Goal: Task Accomplishment & Management: Manage account settings

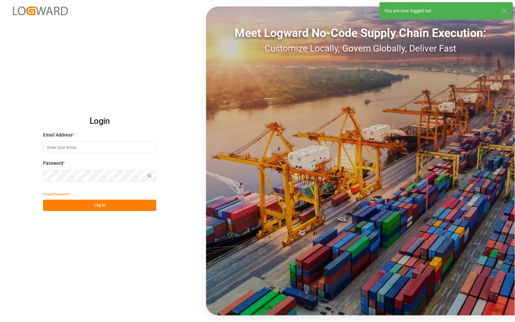
click at [80, 148] on input at bounding box center [99, 147] width 113 height 11
type input "catherine.danielson@jamindustries.com"
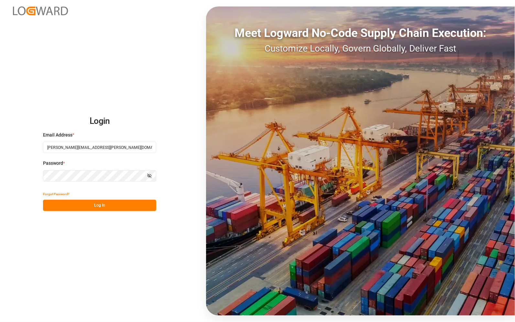
click at [107, 203] on button "Log In" at bounding box center [99, 204] width 113 height 11
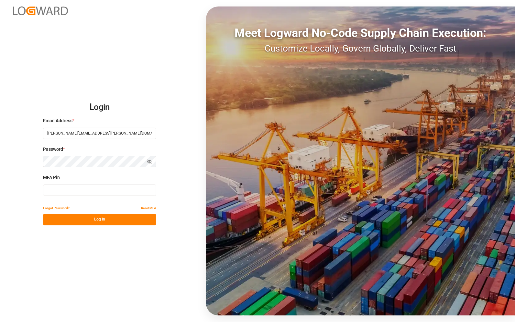
click at [101, 194] on input at bounding box center [99, 189] width 113 height 11
type input "543501"
click at [103, 219] on button "Log In" at bounding box center [99, 219] width 113 height 11
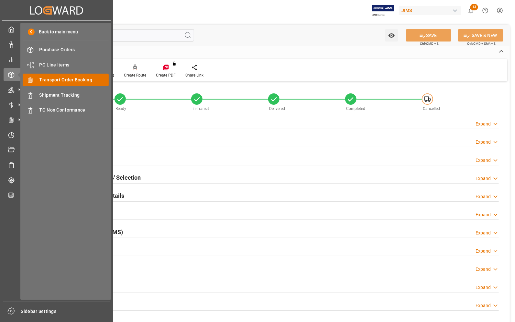
click at [50, 78] on span "Transport Order Booking" at bounding box center [75, 79] width 70 height 7
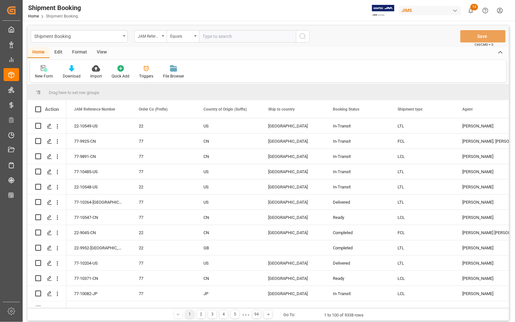
click at [224, 35] on input "text" at bounding box center [247, 36] width 97 height 12
type input "77-10085-CN"
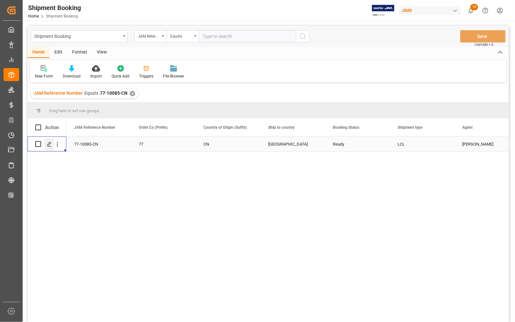
click at [49, 145] on polygon "Press SPACE to select this row." at bounding box center [49, 143] width 3 height 3
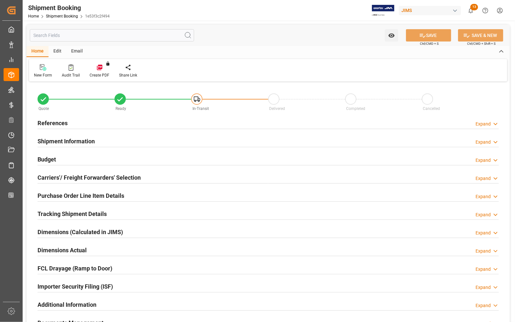
type input "0"
type input "2628.8847"
type input "63304"
click at [52, 159] on h2 "Budget" at bounding box center [47, 159] width 18 height 9
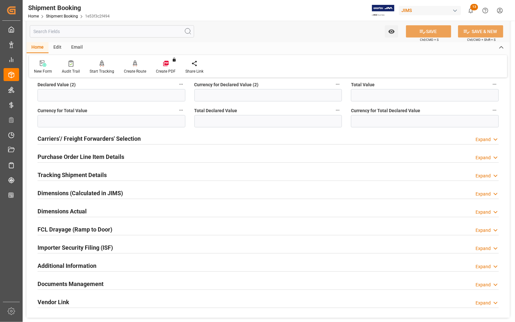
scroll to position [202, 0]
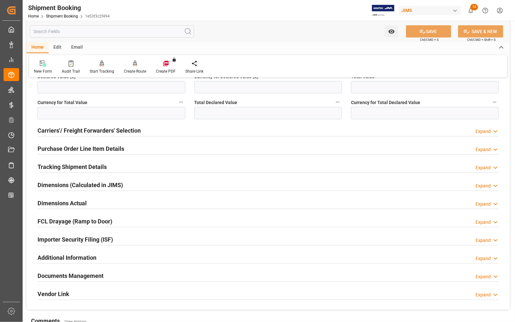
click at [86, 130] on h2 "Carriers'/ Freight Forwarders' Selection" at bounding box center [89, 130] width 103 height 9
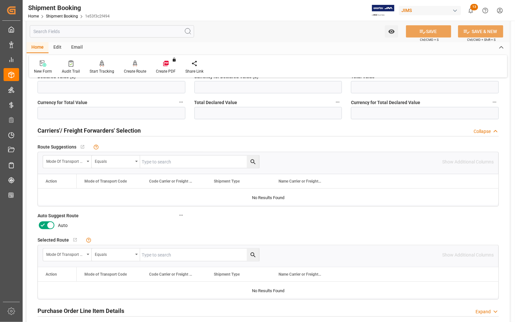
click at [59, 226] on span "Auto" at bounding box center [63, 225] width 10 height 7
click at [48, 225] on icon at bounding box center [51, 225] width 8 height 8
click at [0, 0] on input "checkbox" at bounding box center [0, 0] width 0 height 0
click at [417, 28] on button "SAVE" at bounding box center [428, 31] width 45 height 12
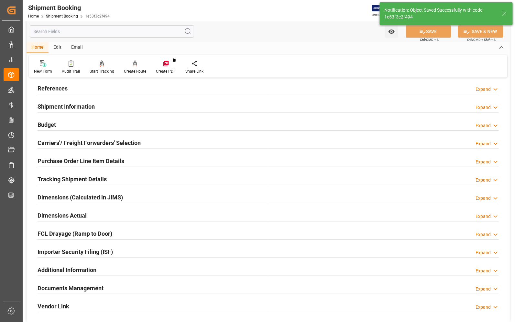
scroll to position [0, 0]
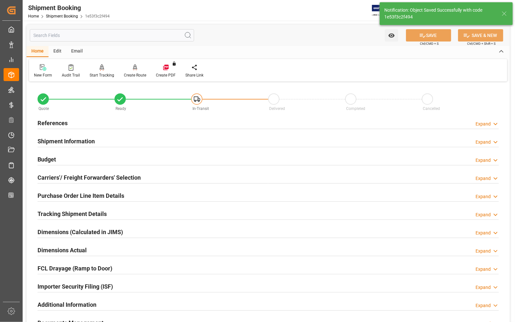
click at [58, 121] on h2 "References" at bounding box center [53, 123] width 30 height 9
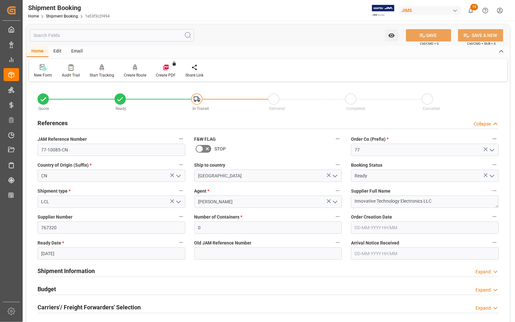
click at [178, 199] on icon "open menu" at bounding box center [179, 202] width 8 height 8
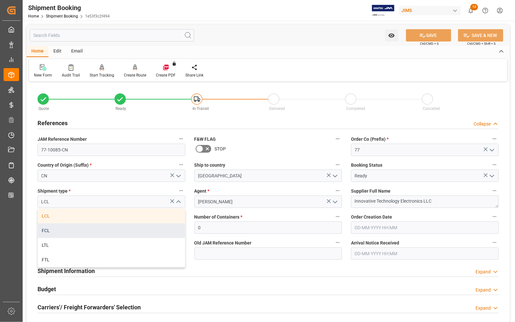
click at [82, 232] on div "FCL" at bounding box center [111, 230] width 147 height 15
type input "FCL"
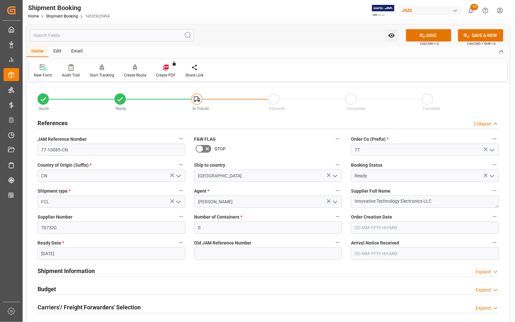
click at [179, 201] on icon "open menu" at bounding box center [179, 202] width 8 height 8
click at [179, 200] on icon "close menu" at bounding box center [179, 202] width 8 height 8
drag, startPoint x: 211, startPoint y: 222, endPoint x: 198, endPoint y: 225, distance: 13.7
click at [198, 225] on input "0" at bounding box center [269, 227] width 148 height 12
type input "1"
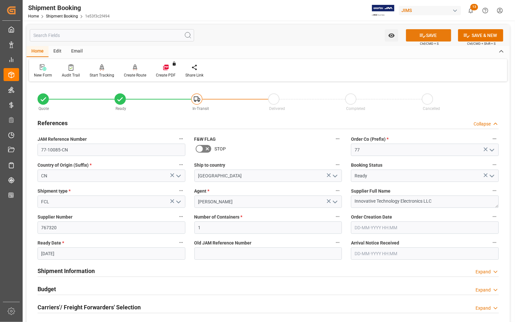
click at [413, 34] on button "SAVE" at bounding box center [428, 35] width 45 height 12
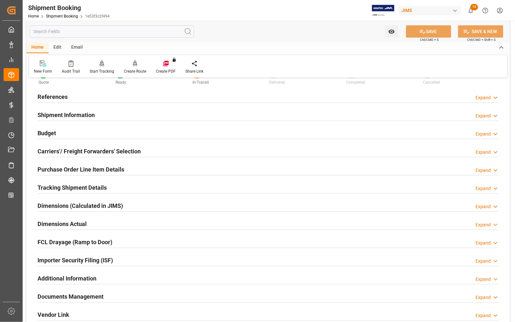
scroll to position [40, 0]
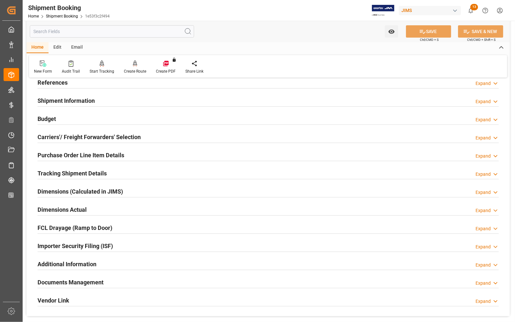
click at [50, 208] on h2 "Dimensions Actual" at bounding box center [62, 209] width 49 height 9
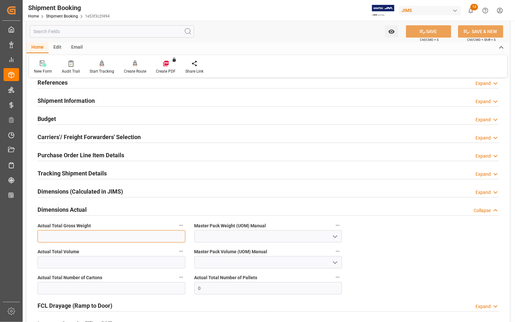
click at [92, 232] on input "text" at bounding box center [112, 236] width 148 height 12
type input "5433"
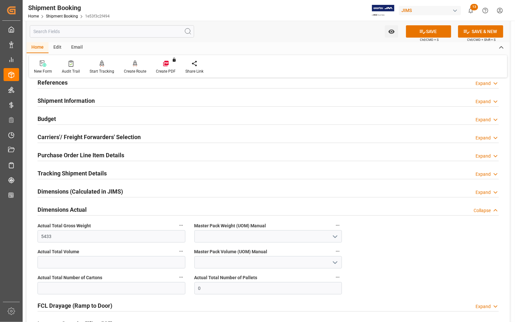
click at [334, 237] on icon "open menu" at bounding box center [336, 236] width 8 height 8
click at [251, 251] on div "KG" at bounding box center [268, 250] width 147 height 15
type input "KG"
click at [133, 290] on input "text" at bounding box center [112, 288] width 148 height 12
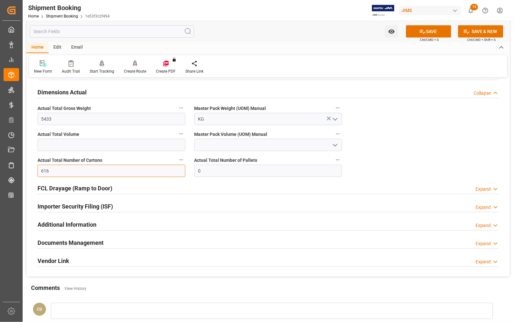
scroll to position [162, 0]
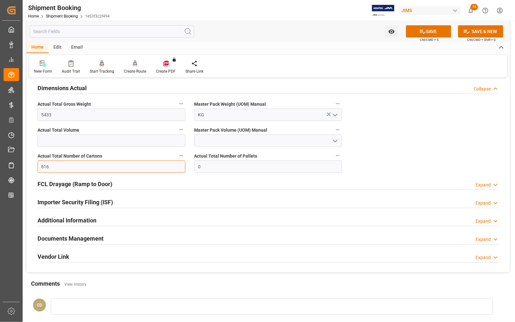
type input "616"
click at [62, 239] on h2 "Documents Management" at bounding box center [71, 238] width 66 height 9
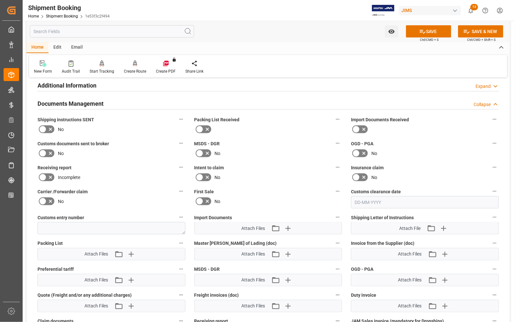
scroll to position [283, 0]
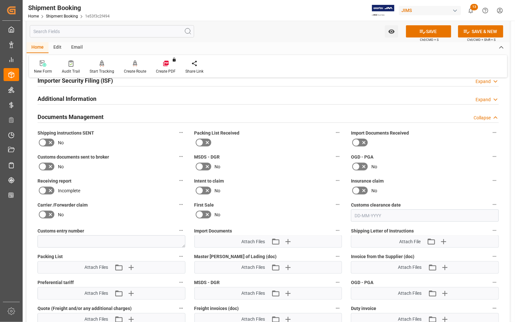
click at [358, 141] on icon at bounding box center [357, 143] width 8 height 8
click at [0, 0] on input "checkbox" at bounding box center [0, 0] width 0 height 0
click at [200, 141] on icon at bounding box center [200, 143] width 8 height 8
click at [0, 0] on input "checkbox" at bounding box center [0, 0] width 0 height 0
click at [44, 165] on icon at bounding box center [43, 166] width 4 height 3
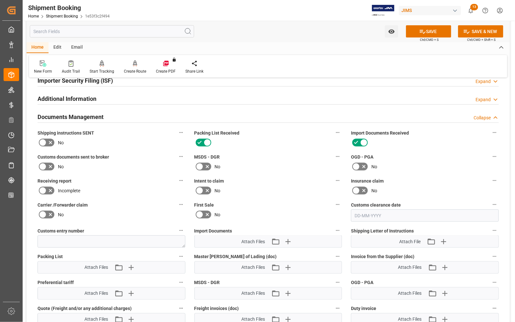
click at [0, 0] on input "checkbox" at bounding box center [0, 0] width 0 height 0
click at [288, 238] on icon "button" at bounding box center [288, 241] width 10 height 10
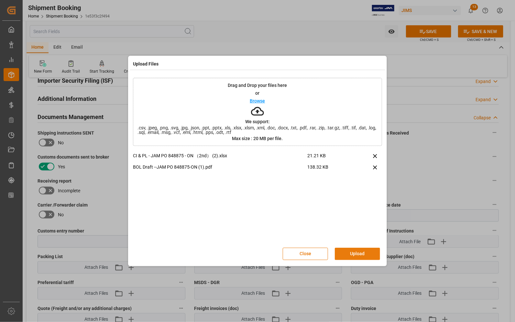
click at [350, 256] on button "Upload" at bounding box center [357, 253] width 45 height 12
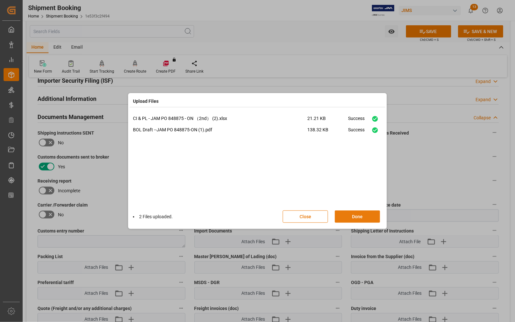
click at [356, 217] on button "Done" at bounding box center [357, 216] width 45 height 12
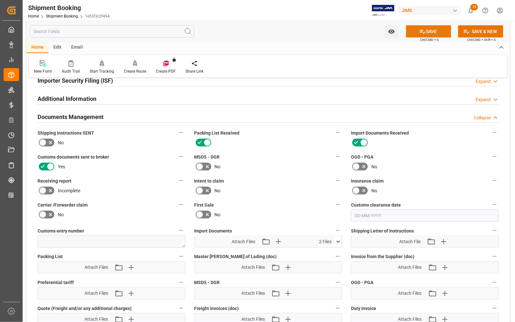
click at [436, 31] on button "SAVE" at bounding box center [428, 31] width 45 height 12
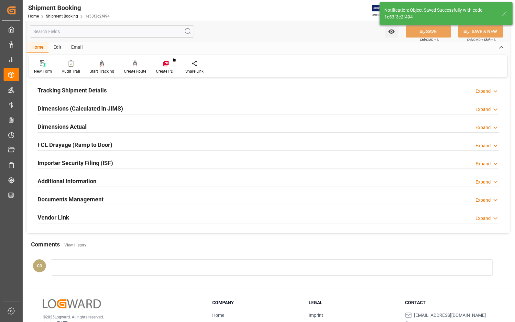
scroll to position [3, 0]
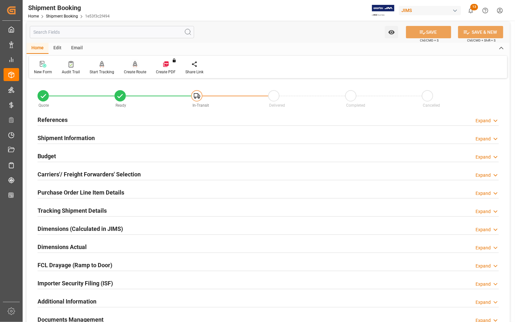
click at [133, 67] on icon at bounding box center [135, 64] width 5 height 6
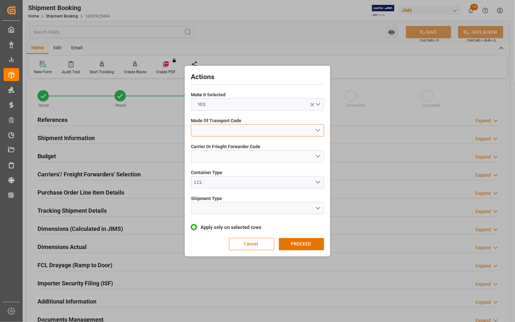
click at [245, 129] on button "open menu" at bounding box center [257, 130] width 133 height 12
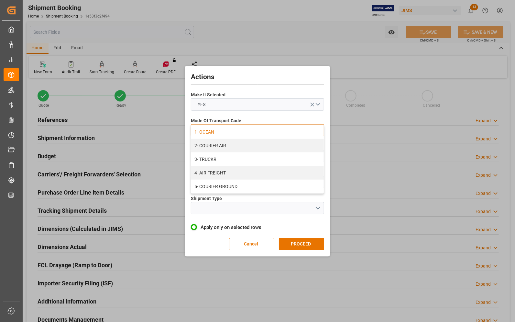
click at [243, 129] on div "1- OCEAN" at bounding box center [257, 132] width 133 height 14
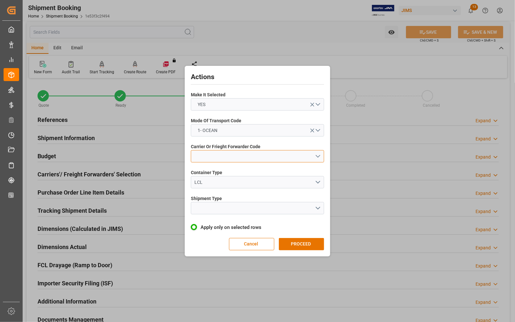
click at [238, 152] on button "open menu" at bounding box center [257, 156] width 133 height 12
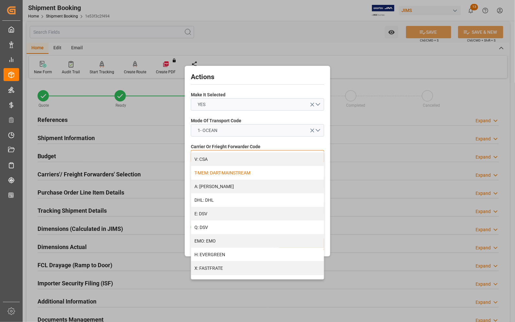
scroll to position [81, 0]
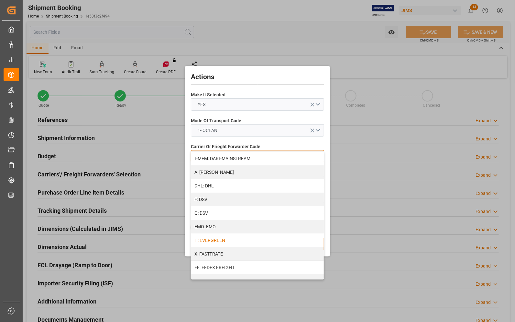
click at [228, 237] on div "H: EVERGREEN" at bounding box center [257, 240] width 133 height 14
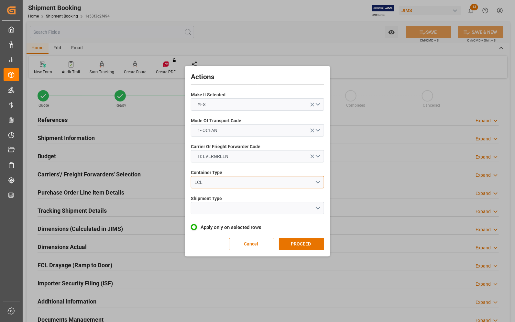
click at [220, 184] on div "LCL" at bounding box center [255, 182] width 120 height 7
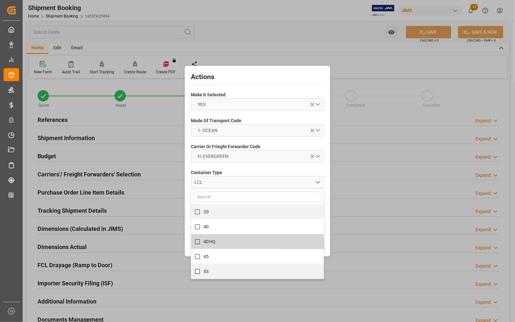
click at [214, 240] on span "40HQ" at bounding box center [210, 241] width 12 height 5
checkbox input "true"
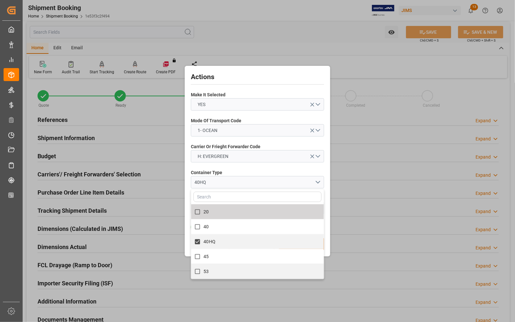
click at [253, 170] on label "Container Type" at bounding box center [257, 172] width 133 height 7
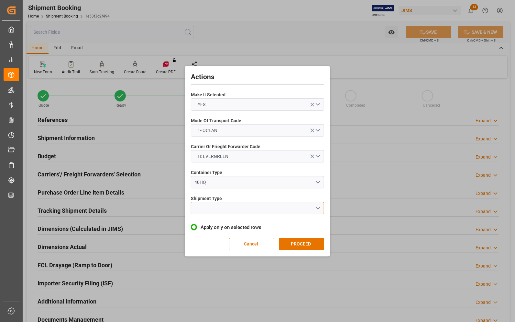
click at [225, 207] on button "open menu" at bounding box center [257, 208] width 133 height 12
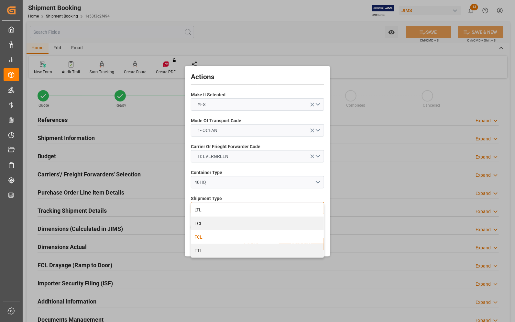
click at [211, 236] on div "FCL" at bounding box center [257, 237] width 133 height 14
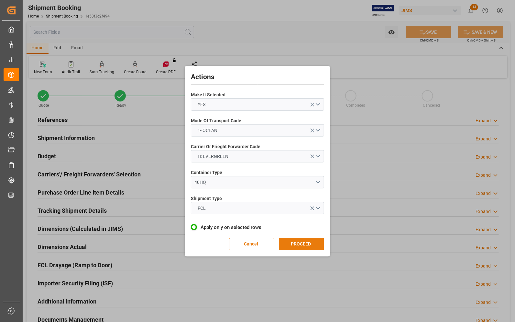
click at [300, 242] on button "PROCEED" at bounding box center [301, 244] width 45 height 12
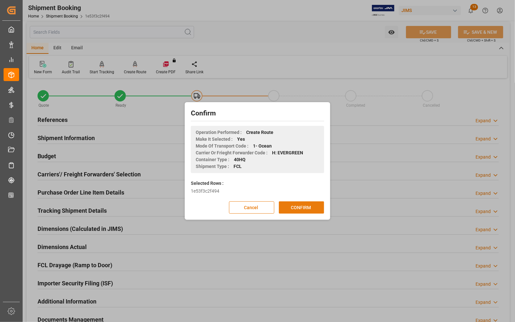
click at [299, 208] on button "CONFIRM" at bounding box center [301, 207] width 45 height 12
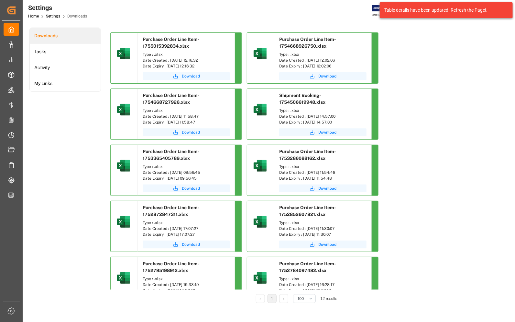
click at [302, 2] on div "Settings Home Settings Downloads JIMS 13 Notifications Only show unread All Wat…" at bounding box center [266, 10] width 497 height 21
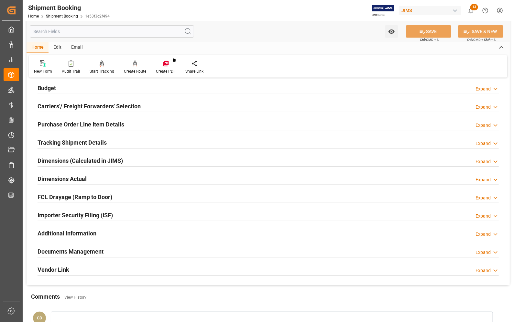
scroll to position [81, 0]
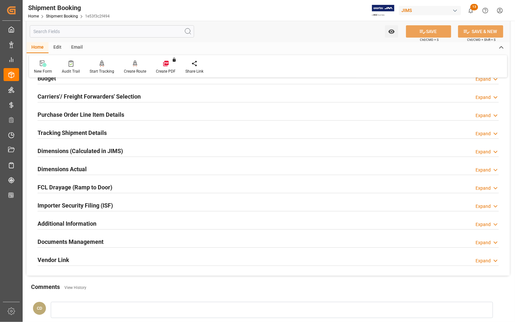
click at [60, 243] on h2 "Documents Management" at bounding box center [71, 241] width 66 height 9
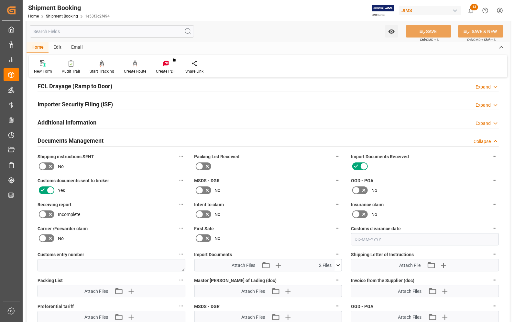
scroll to position [243, 0]
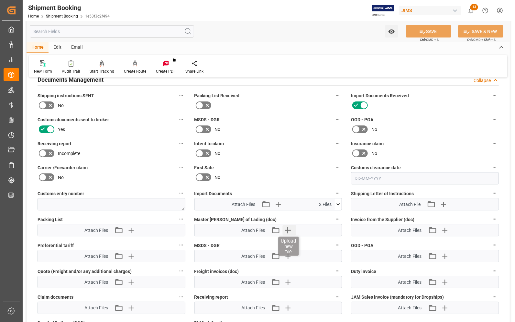
click at [287, 228] on icon "button" at bounding box center [288, 230] width 10 height 10
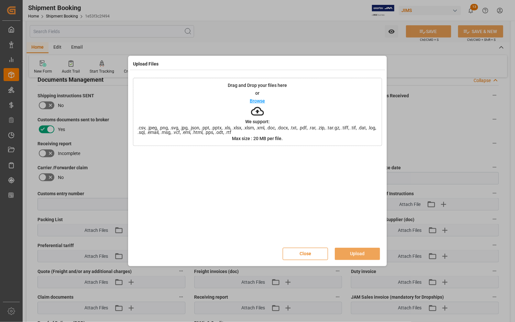
click at [309, 257] on button "Close" at bounding box center [305, 253] width 45 height 12
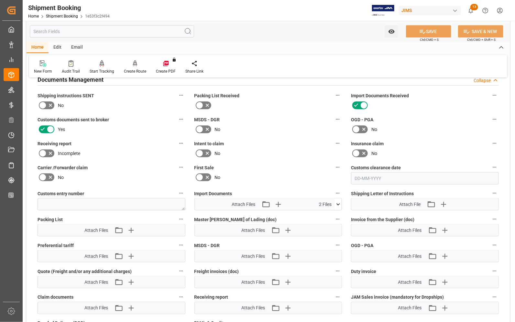
click at [337, 202] on icon at bounding box center [338, 204] width 7 height 7
click at [279, 202] on icon "button" at bounding box center [278, 204] width 10 height 10
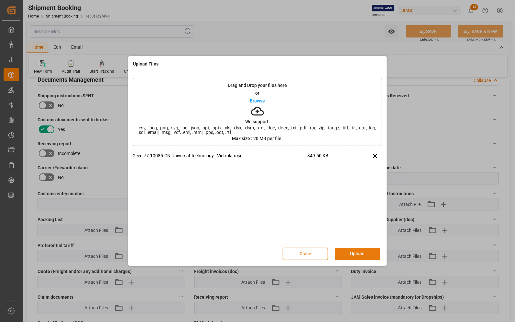
click at [360, 252] on button "Upload" at bounding box center [357, 253] width 45 height 12
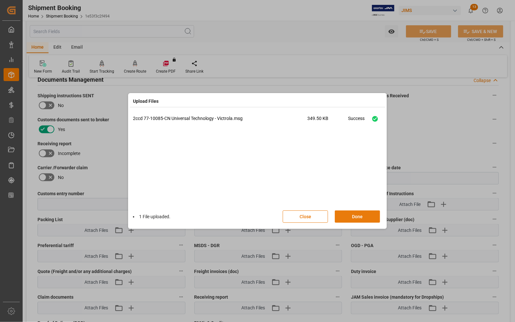
click at [352, 216] on button "Done" at bounding box center [357, 216] width 45 height 12
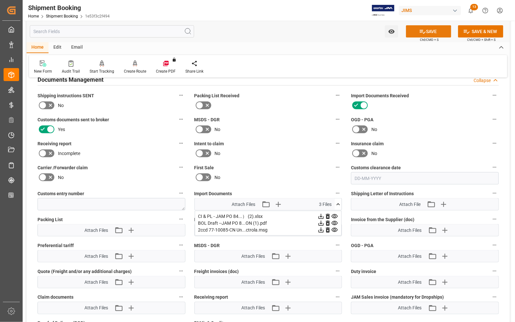
click at [433, 31] on button "SAVE" at bounding box center [428, 31] width 45 height 12
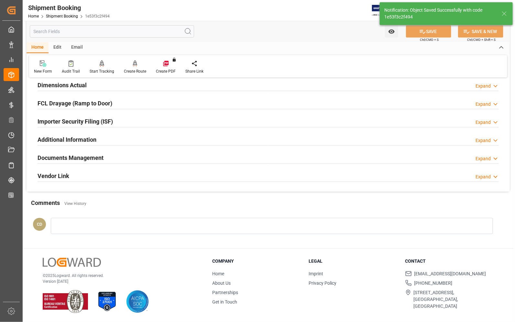
scroll to position [165, 0]
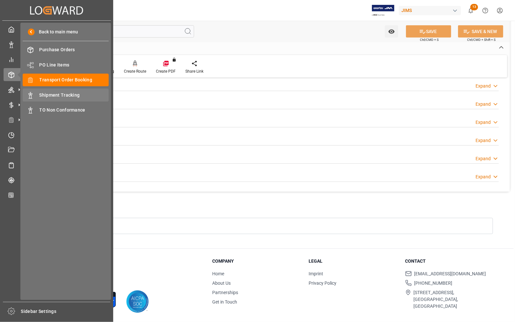
click at [48, 93] on span "Shipment Tracking" at bounding box center [75, 95] width 70 height 7
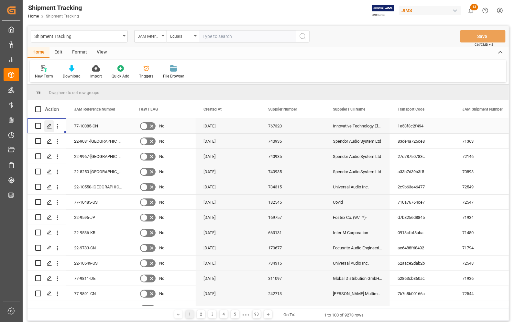
click at [50, 128] on line "Press SPACE to select this row." at bounding box center [50, 128] width 4 height 0
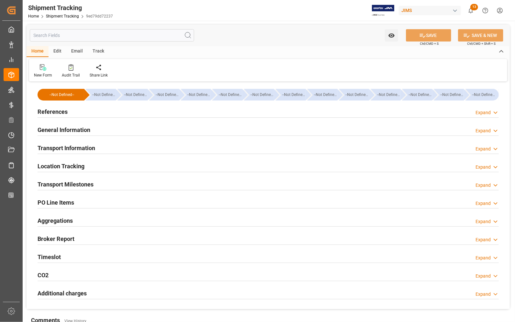
type input "14-07-2025"
click at [54, 110] on h2 "References" at bounding box center [53, 111] width 30 height 9
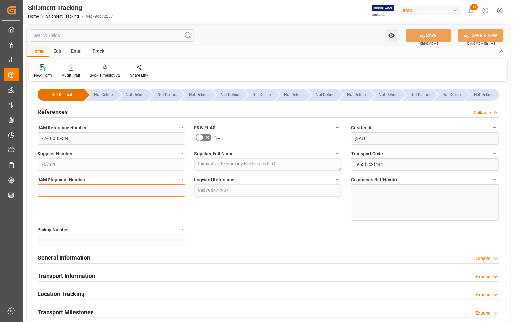
click at [44, 188] on input at bounding box center [112, 190] width 148 height 12
type input "72541"
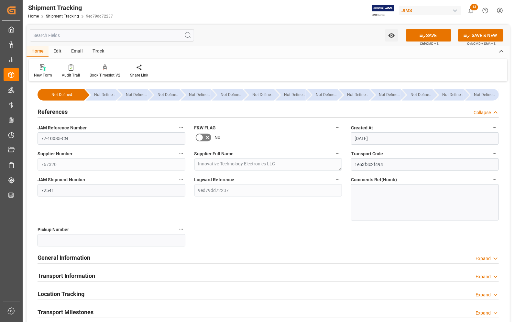
click at [296, 211] on div "Logward Reference 9ed79dd72237" at bounding box center [268, 198] width 157 height 50
click at [45, 111] on h2 "References" at bounding box center [53, 111] width 30 height 9
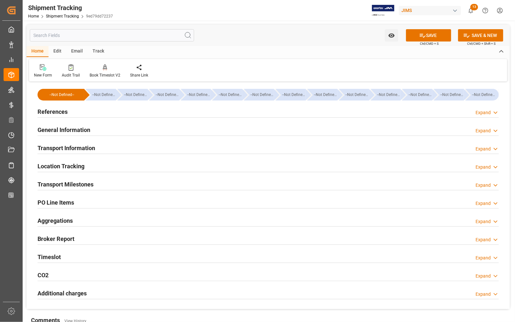
click at [52, 146] on h2 "Transport Information" at bounding box center [67, 147] width 58 height 9
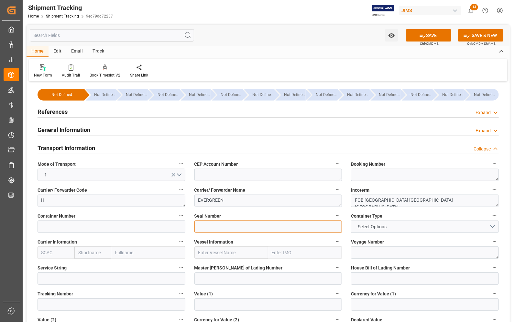
click at [201, 225] on input at bounding box center [269, 226] width 148 height 12
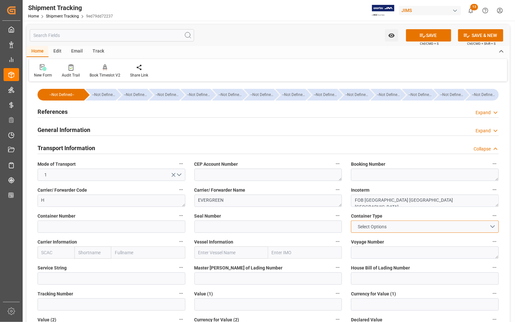
click at [393, 226] on button "Select Options" at bounding box center [425, 226] width 148 height 12
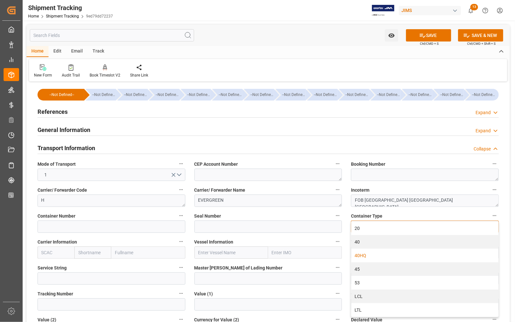
click at [369, 255] on div "40HQ" at bounding box center [425, 255] width 147 height 14
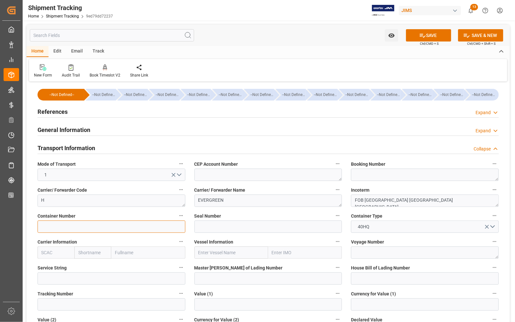
click at [61, 225] on input at bounding box center [112, 226] width 148 height 12
paste input "EMCU8759372"
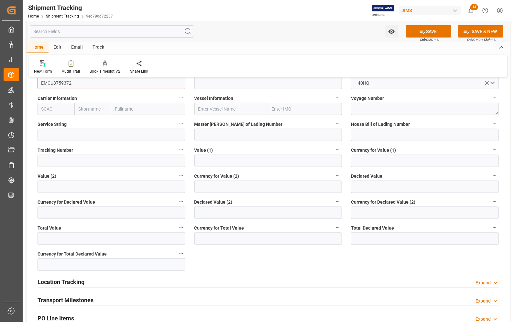
scroll to position [162, 0]
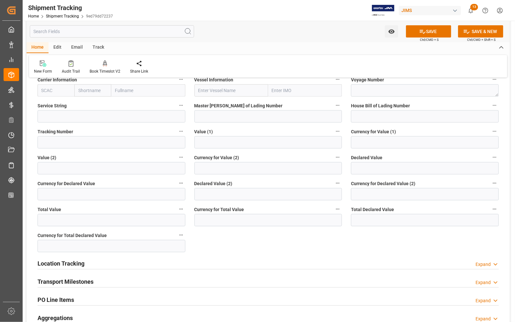
type input "EMCU8759372"
click at [67, 279] on h2 "Transport Milestones" at bounding box center [66, 281] width 56 height 9
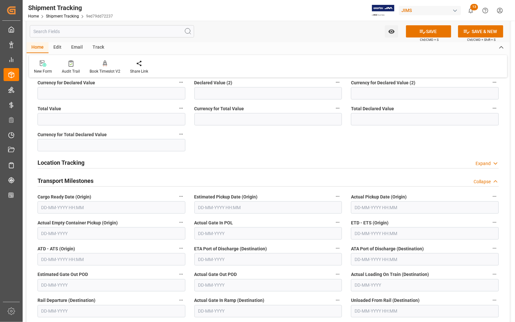
scroll to position [324, 0]
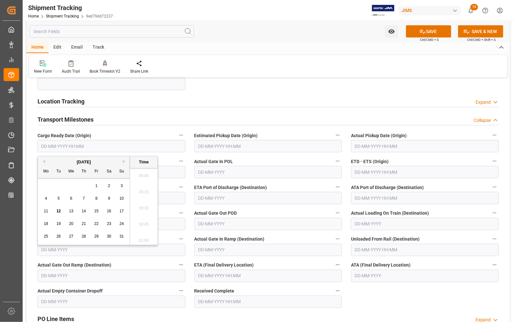
click at [137, 144] on input "text" at bounding box center [112, 146] width 148 height 12
click at [40, 186] on div "28 29 30 31 1 2 3" at bounding box center [84, 185] width 88 height 13
click at [96, 211] on span "15" at bounding box center [96, 211] width 4 height 5
type input "15-08-2025 00:00"
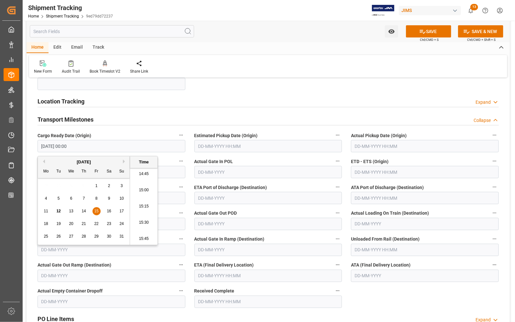
click at [428, 145] on input "text" at bounding box center [425, 146] width 148 height 12
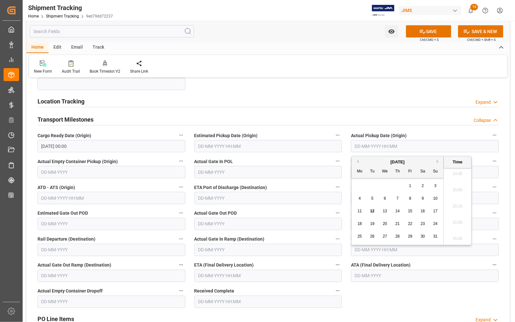
click at [363, 215] on div "11 12 13 14 15 16 17" at bounding box center [398, 211] width 88 height 13
click at [410, 212] on span "15" at bounding box center [410, 211] width 4 height 5
type input "15-08-2025 00:00"
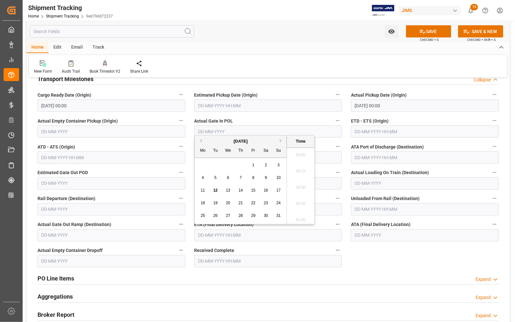
click at [209, 234] on input "text" at bounding box center [269, 235] width 148 height 12
click at [198, 209] on div "18 19 20 21 22 23 24" at bounding box center [241, 203] width 88 height 13
click at [280, 140] on button "Next Month" at bounding box center [282, 141] width 4 height 4
click at [269, 190] on div "20" at bounding box center [266, 191] width 8 height 8
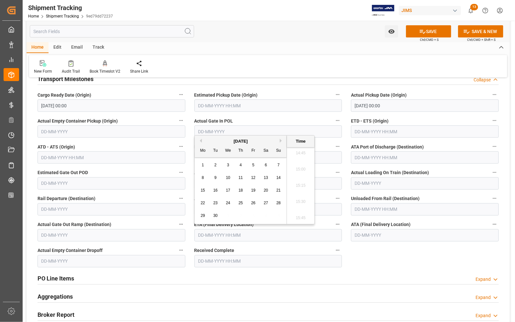
type input "20-09-2025 00:00"
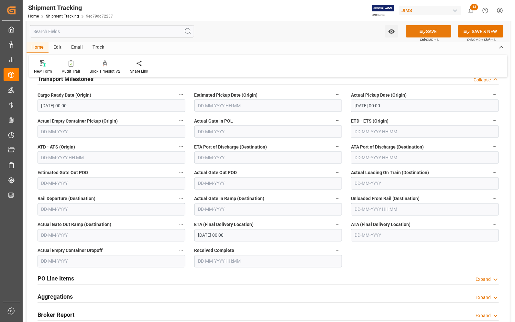
click at [428, 29] on button "SAVE" at bounding box center [428, 31] width 45 height 12
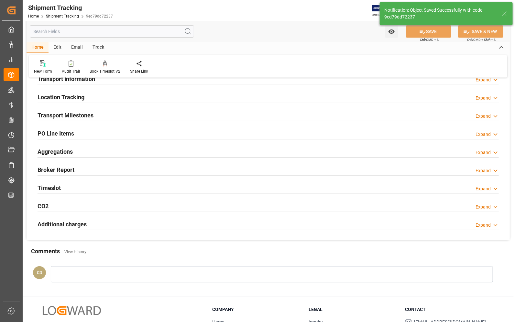
scroll to position [0, 0]
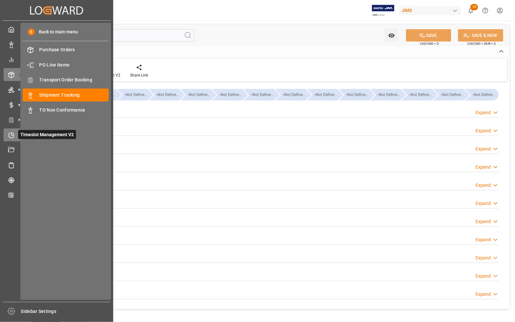
click at [14, 137] on icon at bounding box center [11, 135] width 6 height 6
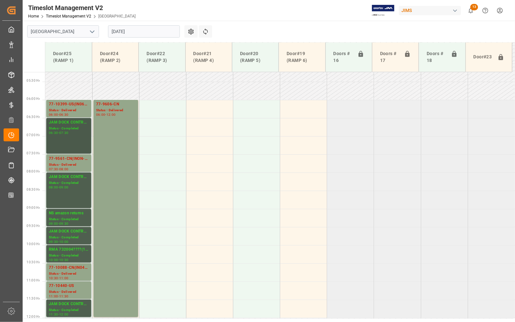
scroll to position [187, 0]
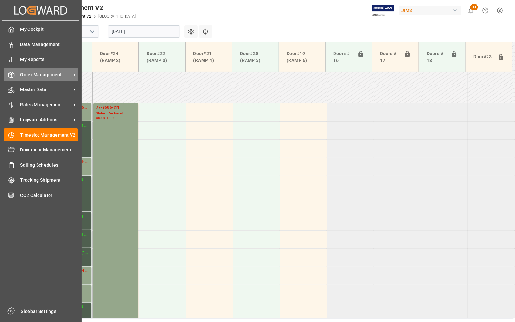
click at [29, 75] on span "Order Management" at bounding box center [45, 74] width 51 height 7
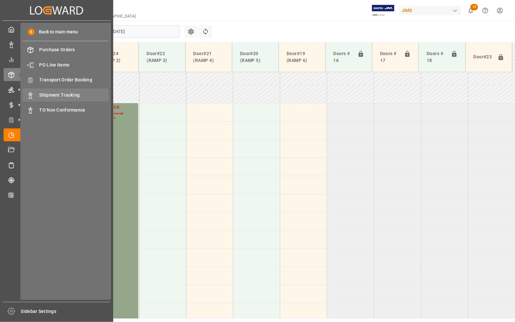
click at [62, 93] on span "Shipment Tracking" at bounding box center [75, 95] width 70 height 7
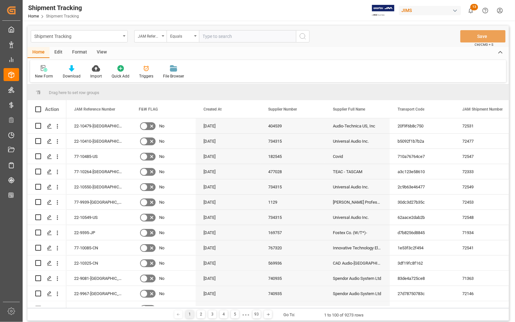
click at [216, 35] on input "text" at bounding box center [247, 36] width 97 height 12
type input "77-10088-CN"
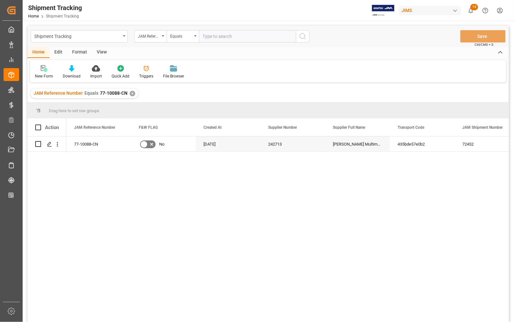
click at [222, 33] on input "text" at bounding box center [247, 36] width 97 height 12
type input "77-10088-CN"
click at [237, 36] on input "text" at bounding box center [247, 36] width 97 height 12
type input "77-10088-CN"
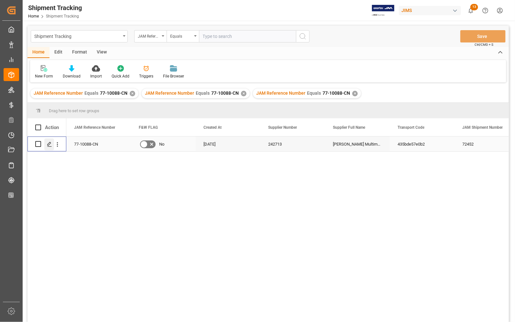
click at [50, 145] on icon "Press SPACE to select this row." at bounding box center [49, 144] width 5 height 5
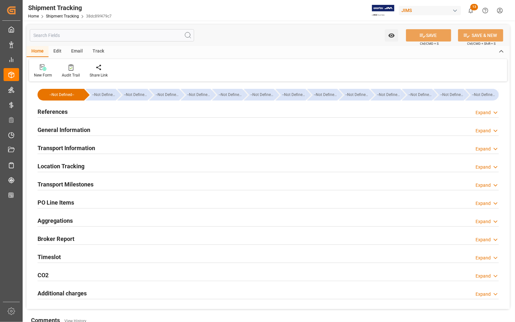
type input "29-07-2025 00:00"
type input "29-08-2025 00:00"
type input "12-08-2025 00:00"
click at [59, 184] on h2 "Transport Milestones" at bounding box center [66, 184] width 56 height 9
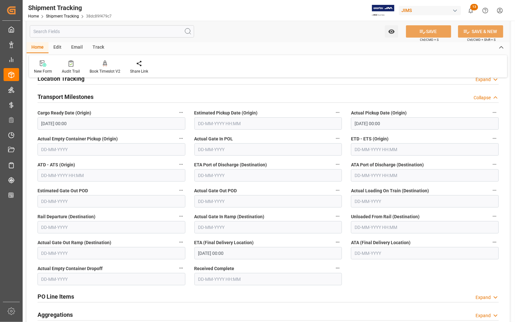
scroll to position [121, 0]
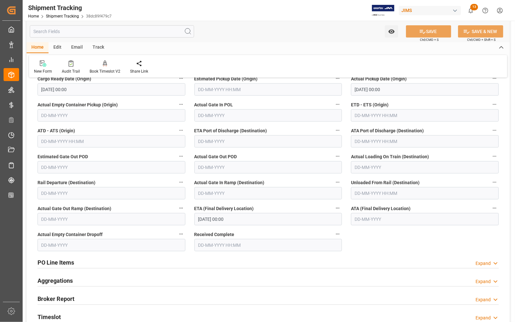
click at [368, 221] on input "text" at bounding box center [425, 219] width 148 height 12
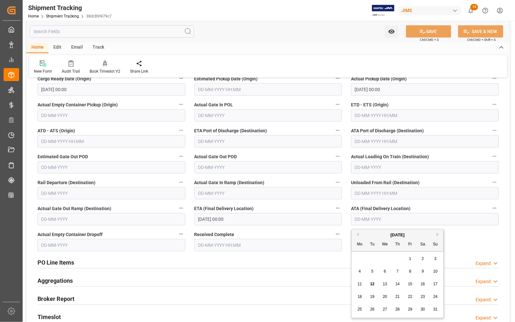
click at [372, 284] on span "12" at bounding box center [372, 283] width 4 height 5
type input "12-08-2025"
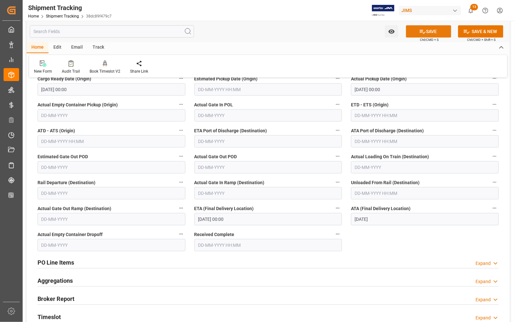
click at [443, 31] on button "SAVE" at bounding box center [428, 31] width 45 height 12
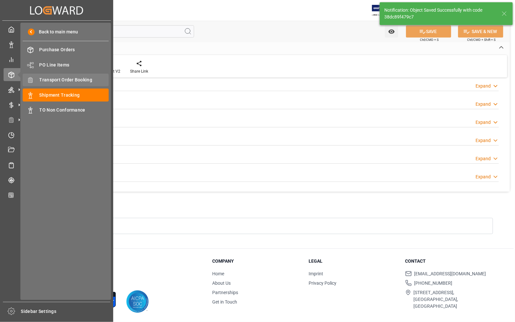
scroll to position [118, 0]
click at [51, 78] on span "Transport Order Booking" at bounding box center [75, 79] width 70 height 7
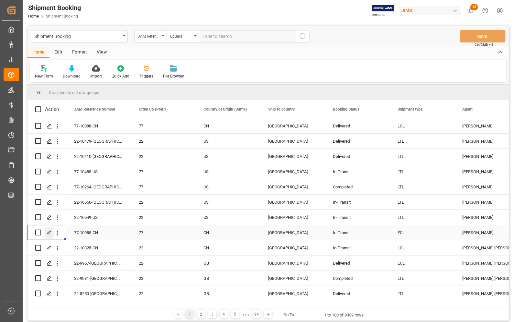
click at [50, 233] on icon "Press SPACE to select this row." at bounding box center [49, 232] width 5 height 5
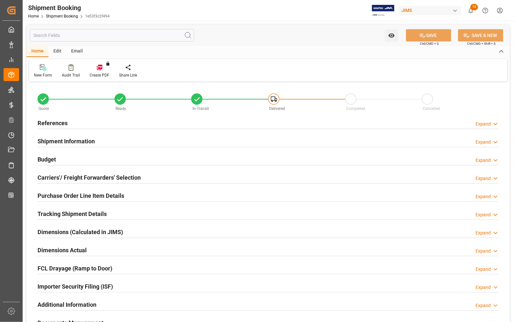
type input "0"
type input "2628.8847"
type input "63304"
click at [48, 161] on h2 "Budget" at bounding box center [47, 159] width 18 height 9
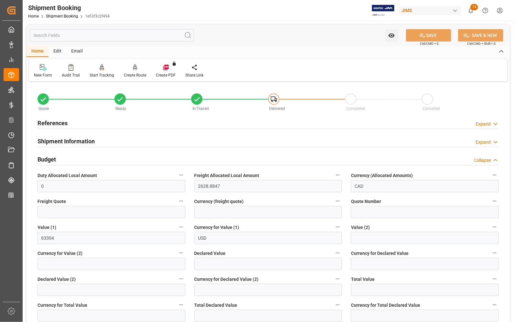
scroll to position [40, 0]
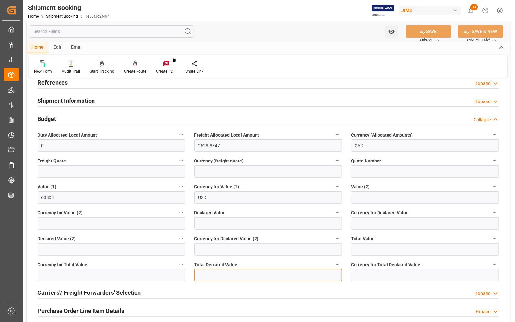
click at [214, 277] on input "text" at bounding box center [269, 275] width 148 height 12
type input "63304"
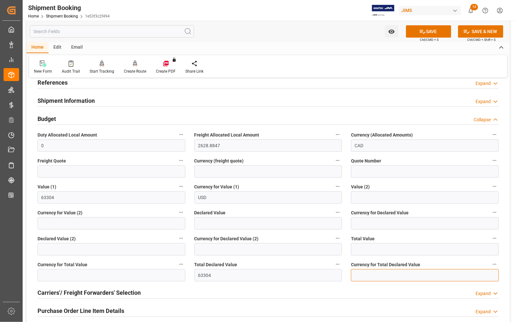
click at [359, 274] on input at bounding box center [425, 275] width 148 height 12
type input "USD"
click at [440, 31] on button "SAVE" at bounding box center [428, 31] width 45 height 12
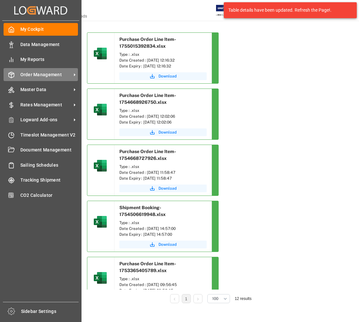
click at [40, 73] on span "Order Management" at bounding box center [45, 74] width 51 height 7
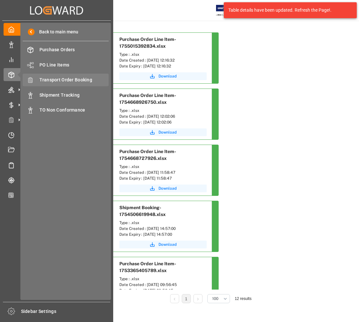
click at [47, 80] on span "Transport Order Booking" at bounding box center [75, 79] width 70 height 7
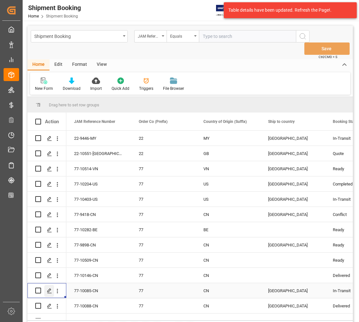
click at [46, 294] on div "Press SPACE to select this row." at bounding box center [49, 291] width 10 height 12
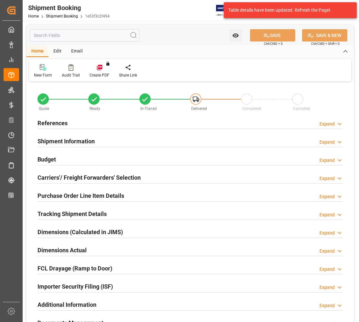
type input "0"
type input "2628.8847"
type input "63304"
click at [45, 160] on h2 "Budget" at bounding box center [47, 159] width 18 height 9
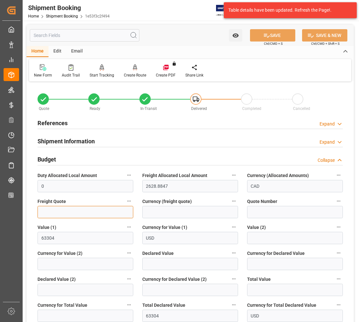
click at [60, 210] on input "text" at bounding box center [86, 212] width 96 height 12
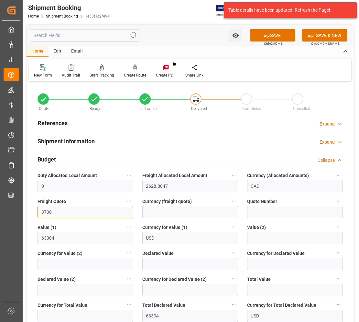
type input "3700"
click at [178, 212] on input at bounding box center [190, 212] width 96 height 12
type input "USD"
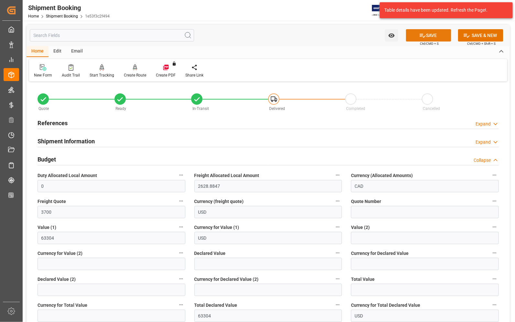
click at [359, 34] on icon at bounding box center [423, 36] width 6 height 4
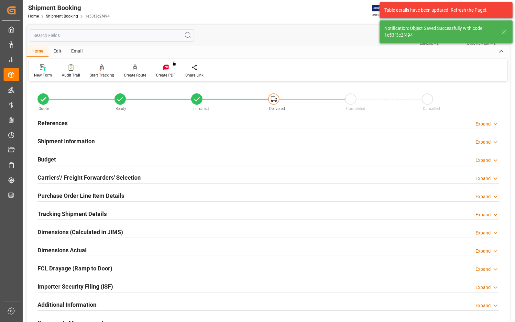
click at [45, 156] on h2 "Budget" at bounding box center [47, 159] width 18 height 9
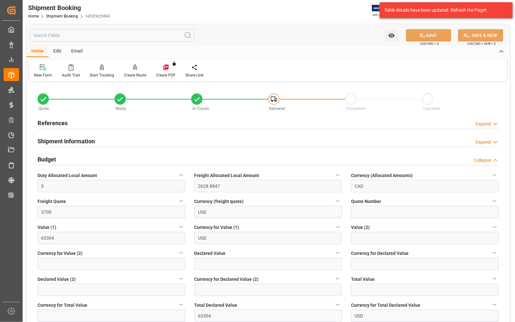
click at [45, 156] on h2 "Budget" at bounding box center [47, 159] width 18 height 9
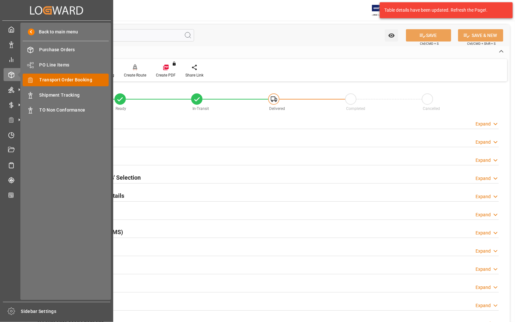
click at [43, 80] on span "Transport Order Booking" at bounding box center [75, 79] width 70 height 7
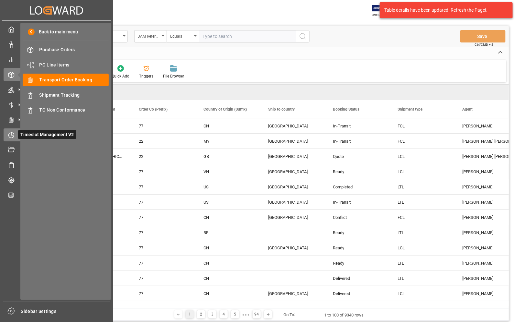
click at [13, 133] on icon at bounding box center [12, 133] width 3 height 3
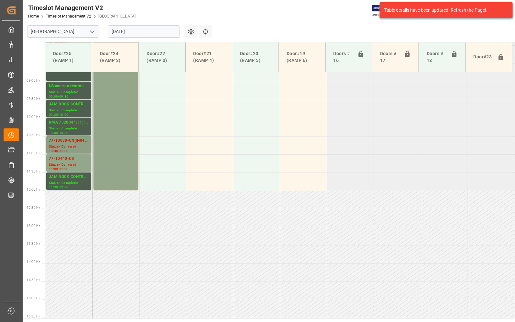
scroll to position [304, 0]
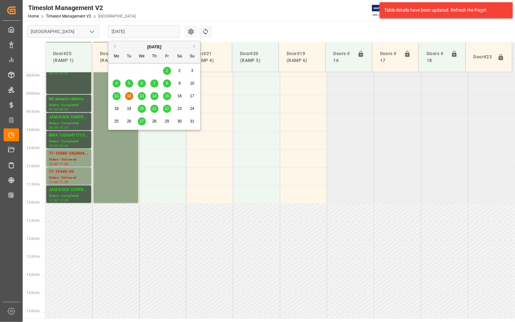
click at [137, 31] on input "[DATE]" at bounding box center [144, 31] width 72 height 12
click at [143, 96] on span "13" at bounding box center [142, 96] width 4 height 5
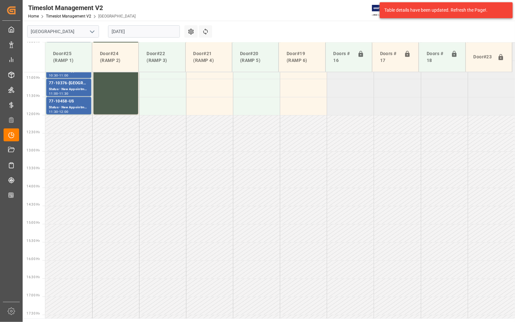
scroll to position [340, 0]
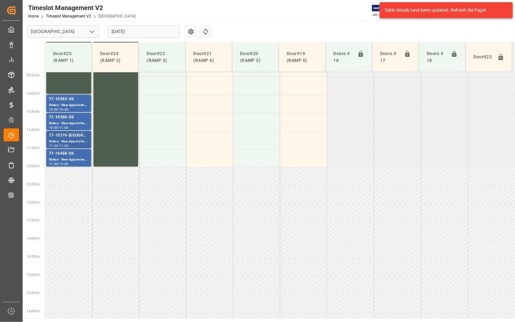
click at [75, 139] on div "Status - New Appointment" at bounding box center [69, 142] width 40 height 6
click at [74, 150] on div "77-10458-US Status - New Appointment 11:30 - 12:00" at bounding box center [68, 157] width 45 height 17
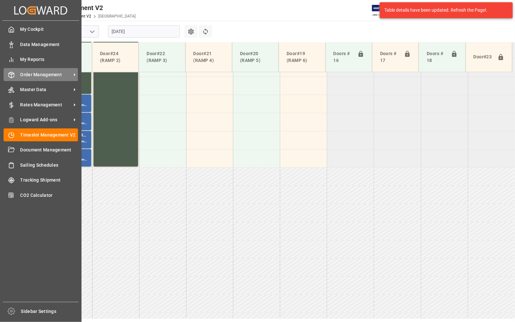
click at [38, 75] on span "Order Management" at bounding box center [45, 74] width 51 height 7
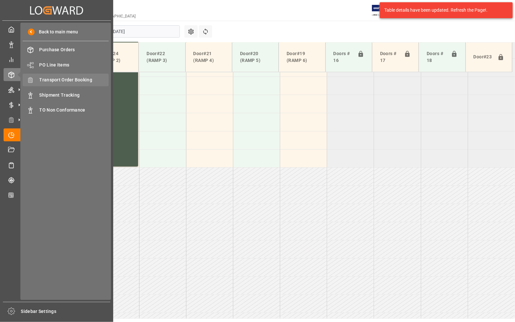
click at [55, 79] on span "Transport Order Booking" at bounding box center [75, 79] width 70 height 7
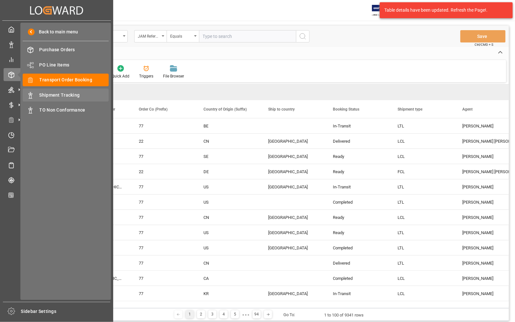
click at [56, 95] on span "Shipment Tracking" at bounding box center [75, 95] width 70 height 7
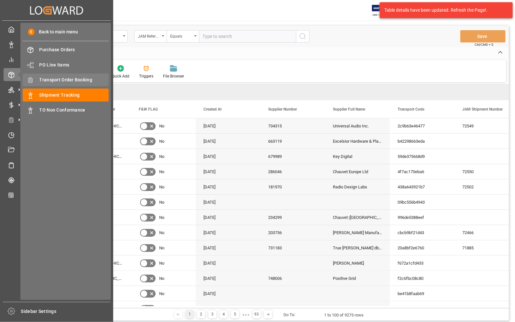
click at [53, 80] on span "Transport Order Booking" at bounding box center [75, 79] width 70 height 7
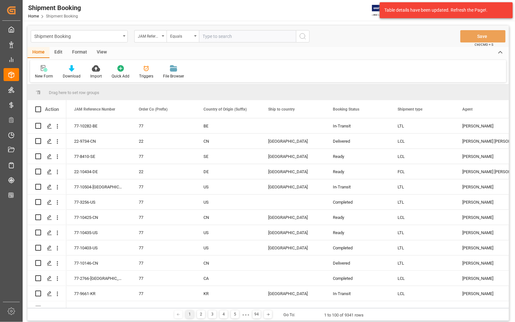
click at [208, 37] on input "text" at bounding box center [247, 36] width 97 height 12
type input "77-10458-US"
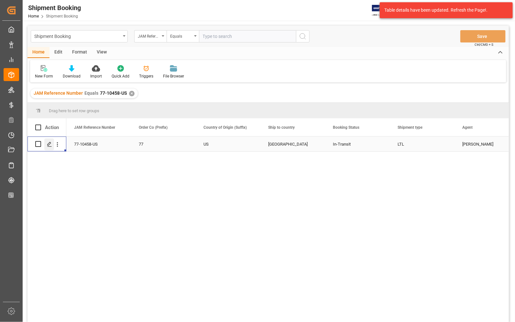
click at [51, 144] on icon "Press SPACE to select this row." at bounding box center [49, 144] width 5 height 5
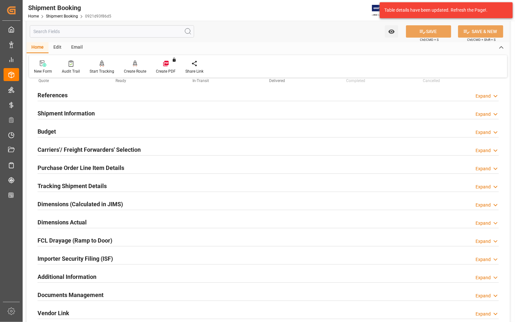
scroll to position [40, 0]
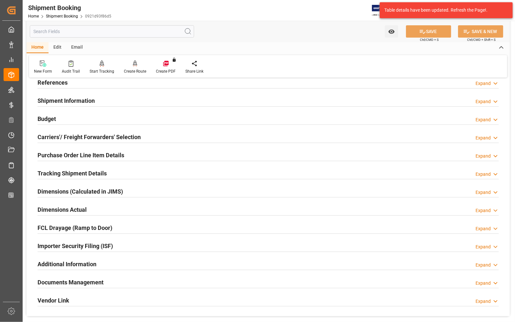
click at [65, 151] on h2 "Purchase Order Line Item Details" at bounding box center [81, 155] width 87 height 9
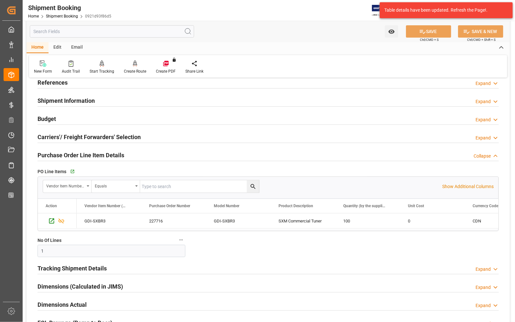
click at [65, 151] on h2 "Purchase Order Line Item Details" at bounding box center [81, 155] width 87 height 9
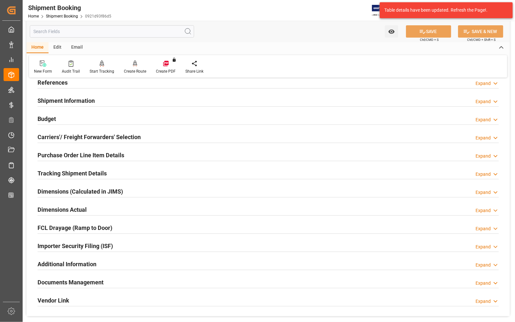
click at [46, 98] on h2 "Shipment Information" at bounding box center [66, 100] width 57 height 9
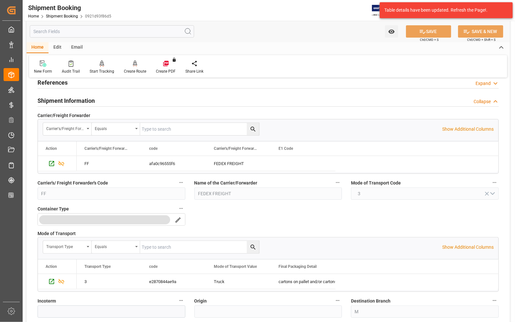
click at [46, 98] on h2 "Shipment Information" at bounding box center [66, 100] width 57 height 9
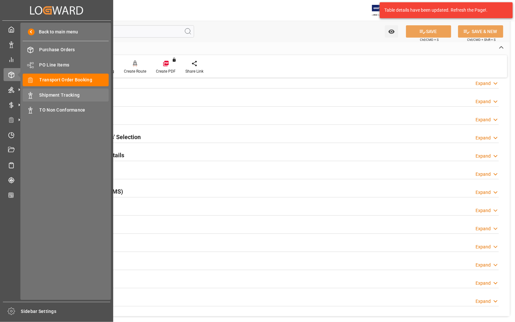
click at [55, 93] on span "Shipment Tracking" at bounding box center [75, 95] width 70 height 7
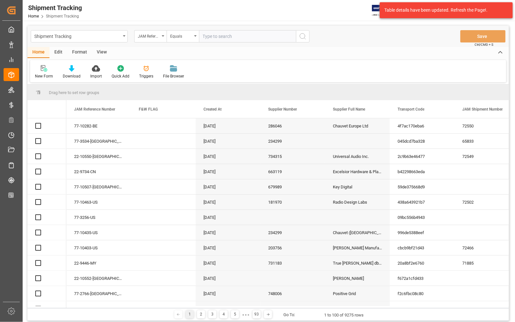
click at [221, 35] on input "text" at bounding box center [247, 36] width 97 height 12
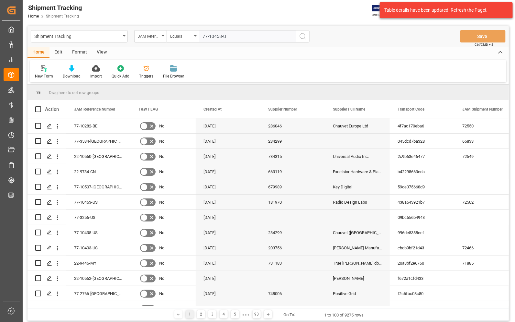
type input "77-10458-US"
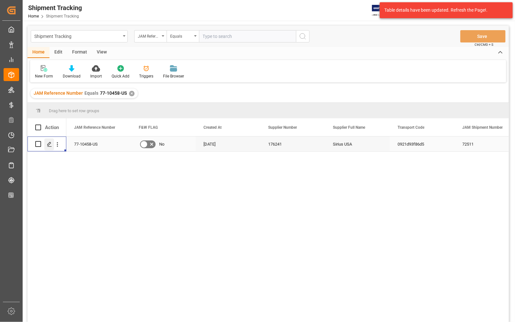
click at [51, 142] on icon "Press SPACE to select this row." at bounding box center [49, 144] width 5 height 5
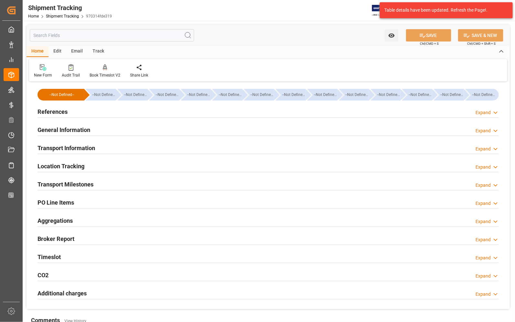
click at [54, 184] on h2 "Transport Milestones" at bounding box center [66, 184] width 56 height 9
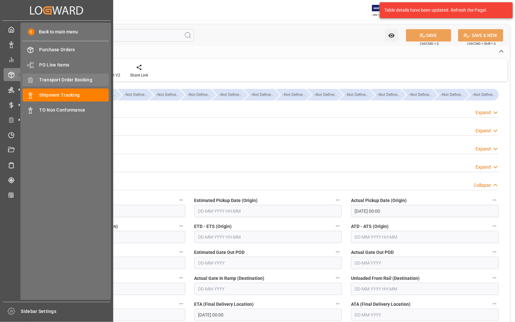
click at [42, 78] on span "Transport Order Booking" at bounding box center [75, 79] width 70 height 7
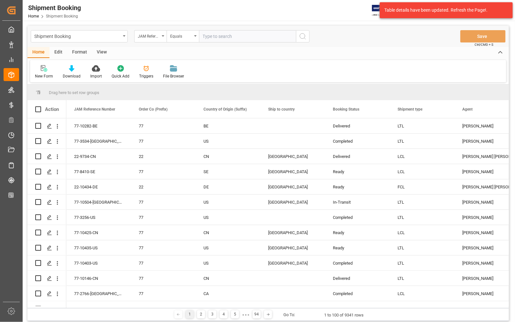
click at [250, 40] on input "text" at bounding box center [247, 36] width 97 height 12
type input "77-10458-US"
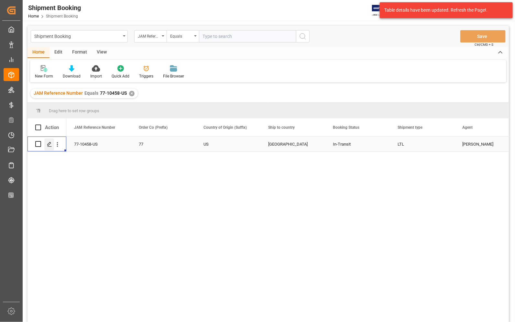
click at [48, 145] on polygon "Press SPACE to select this row." at bounding box center [49, 143] width 3 height 3
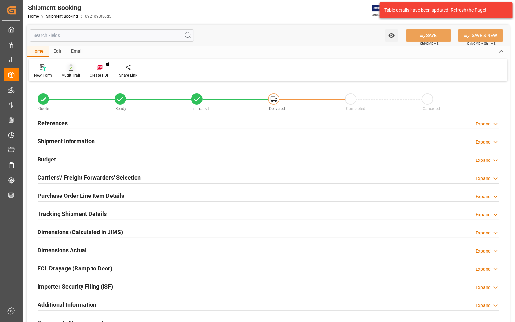
type input "0"
type input "11-08-2025"
click at [49, 121] on h2 "References" at bounding box center [53, 123] width 30 height 9
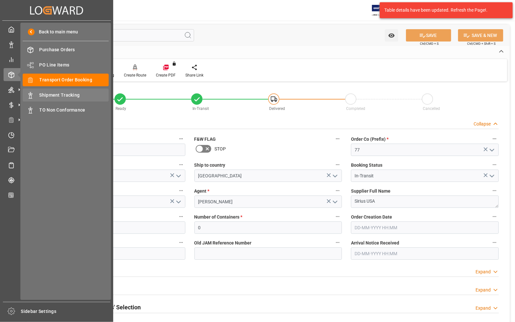
click at [54, 94] on span "Shipment Tracking" at bounding box center [75, 95] width 70 height 7
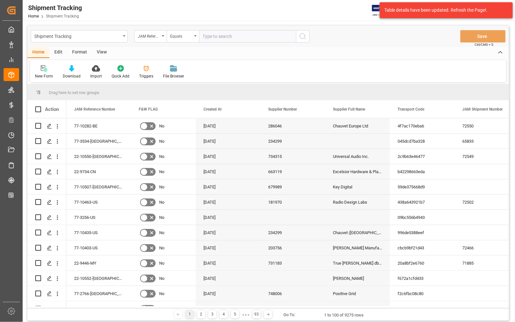
click at [219, 37] on input "text" at bounding box center [247, 36] width 97 height 12
type input "77-10458-US"
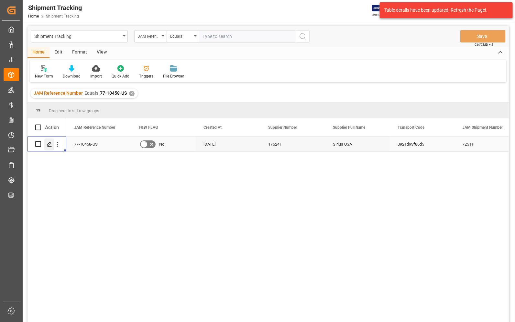
click at [49, 143] on icon "Press SPACE to select this row." at bounding box center [49, 144] width 5 height 5
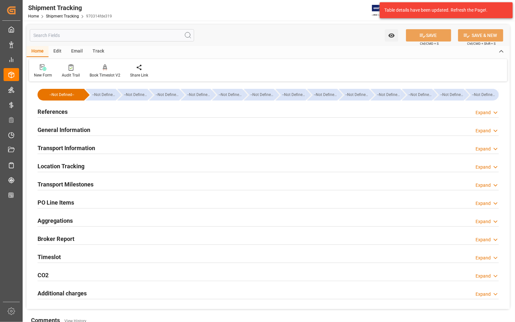
type input "[DATE]"
click at [57, 111] on h2 "References" at bounding box center [53, 111] width 30 height 9
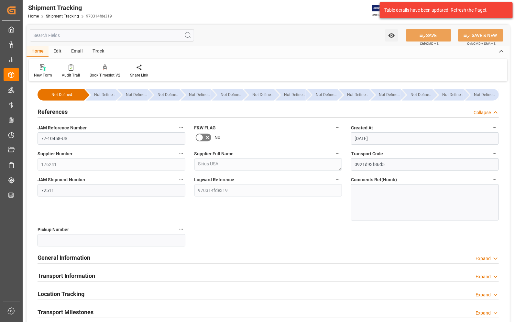
click at [359, 12] on div "Table details have been updated. Refresh the Page!." at bounding box center [444, 10] width 119 height 7
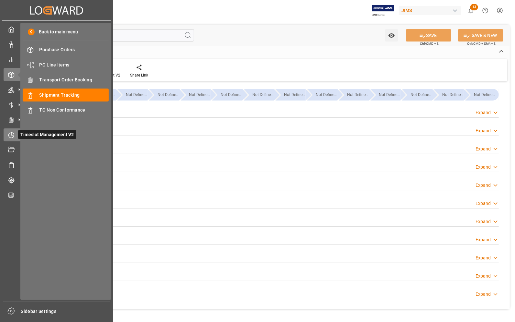
click at [10, 136] on icon at bounding box center [11, 135] width 6 height 6
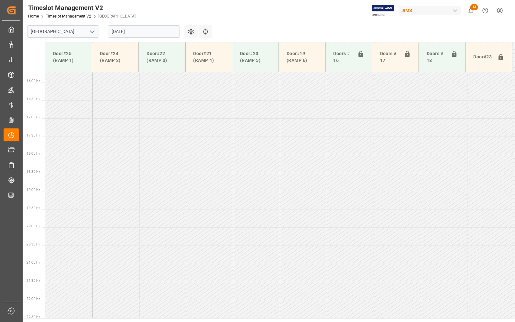
scroll to position [583, 0]
click at [136, 31] on input "[DATE]" at bounding box center [144, 31] width 72 height 12
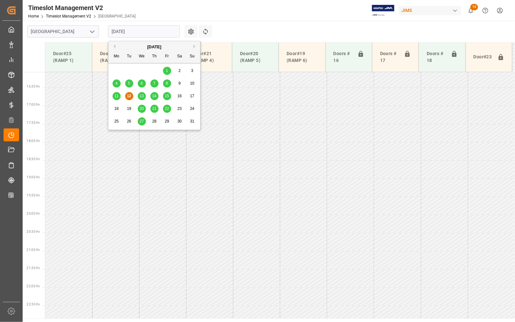
click at [143, 93] on div "13" at bounding box center [142, 96] width 8 height 8
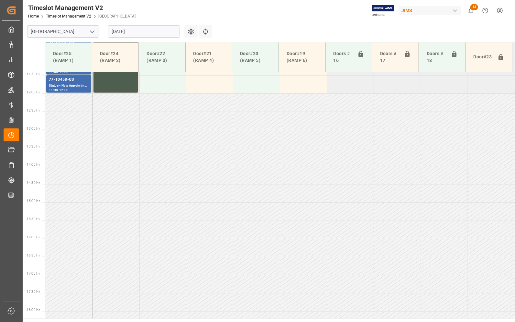
scroll to position [340, 0]
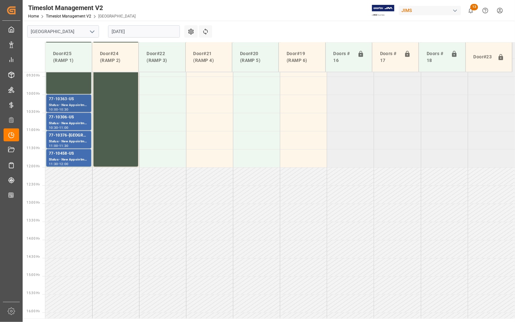
click at [68, 98] on div "77-10363-US" at bounding box center [69, 99] width 40 height 6
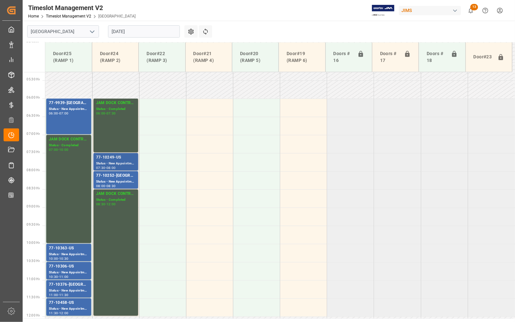
scroll to position [178, 0]
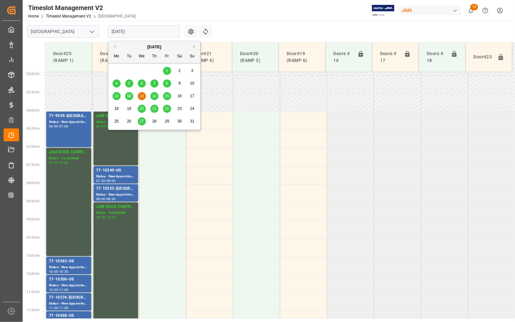
click at [144, 29] on input "[DATE]" at bounding box center [144, 31] width 72 height 12
click at [154, 98] on span "14" at bounding box center [154, 96] width 4 height 5
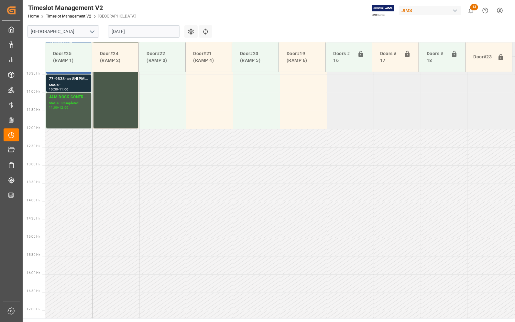
scroll to position [300, 0]
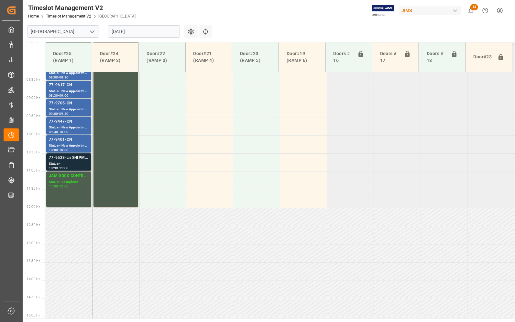
click at [64, 157] on div "77-9538-cn SHIPM#/M" at bounding box center [69, 157] width 40 height 6
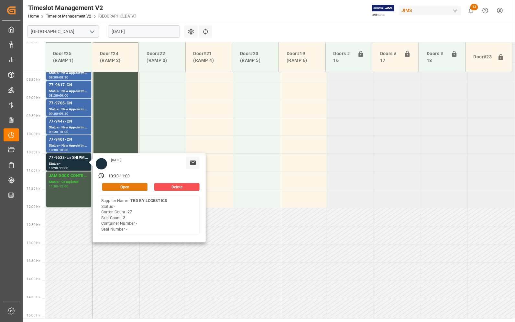
click at [118, 188] on button "Open" at bounding box center [124, 187] width 45 height 8
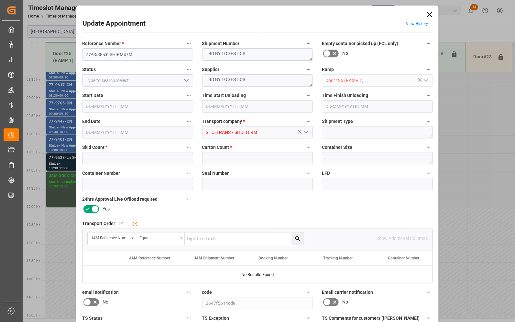
type input "2"
type input "27"
type input "[DATE] 10:30"
type input "[DATE] 11:00"
type input "[DATE] 11:56"
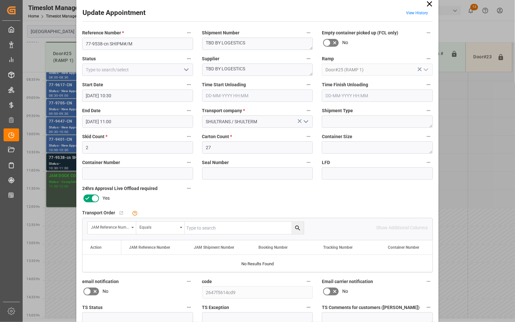
scroll to position [0, 0]
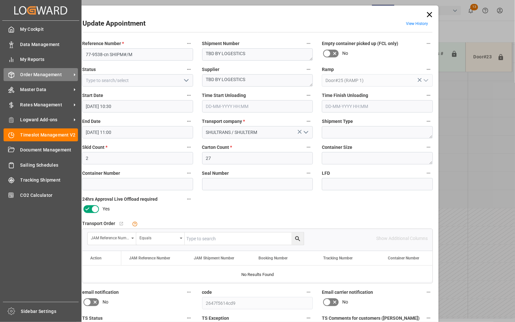
click at [38, 74] on span "Order Management" at bounding box center [45, 74] width 51 height 7
click at [34, 73] on span "Order Management" at bounding box center [45, 74] width 51 height 7
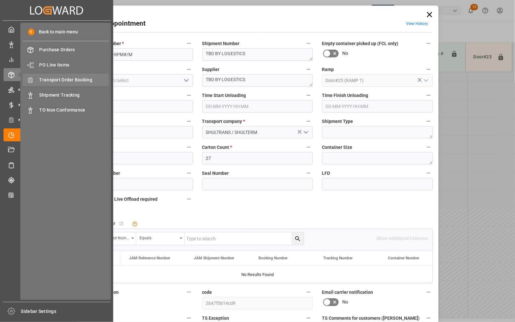
click at [59, 78] on span "Transport Order Booking" at bounding box center [75, 79] width 70 height 7
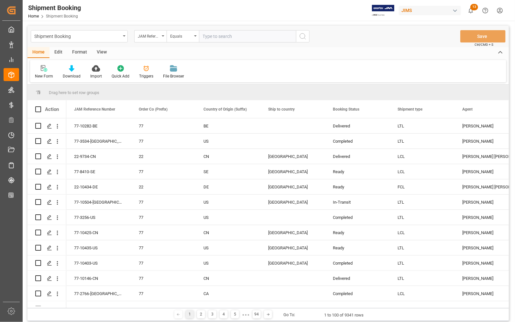
click at [225, 34] on input "text" at bounding box center [247, 36] width 97 height 12
type input "77-9538-CN"
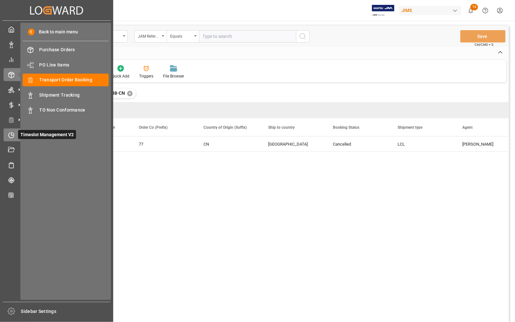
click at [12, 133] on icon at bounding box center [12, 133] width 3 height 3
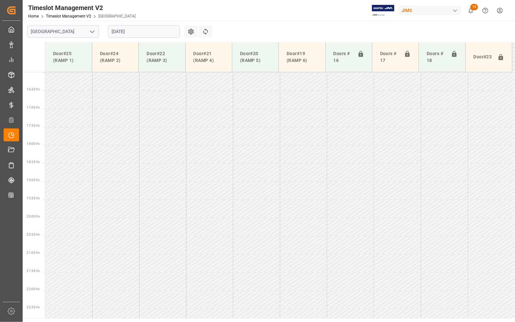
scroll to position [583, 0]
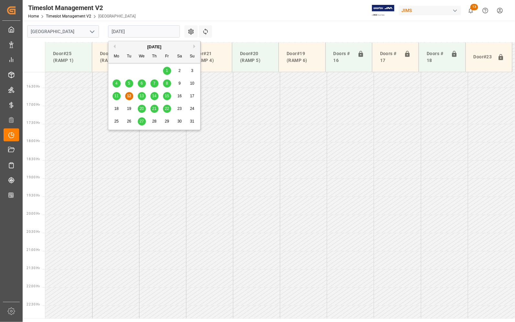
click at [157, 28] on input "[DATE]" at bounding box center [144, 31] width 72 height 12
click at [141, 95] on span "13" at bounding box center [142, 96] width 4 height 5
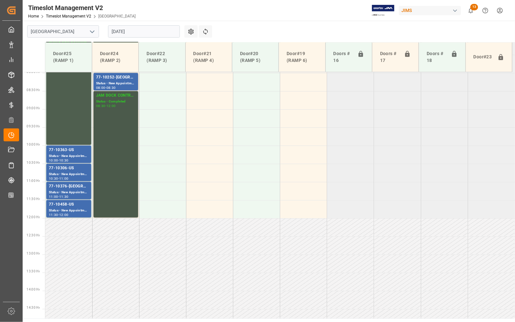
scroll to position [219, 0]
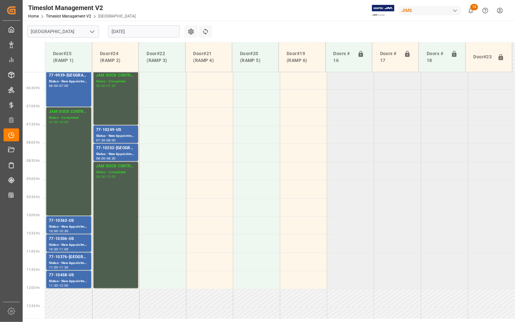
click at [129, 31] on input "[DATE]" at bounding box center [144, 31] width 72 height 12
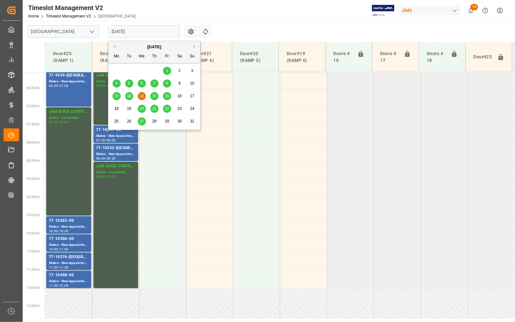
click at [156, 96] on span "14" at bounding box center [154, 96] width 4 height 5
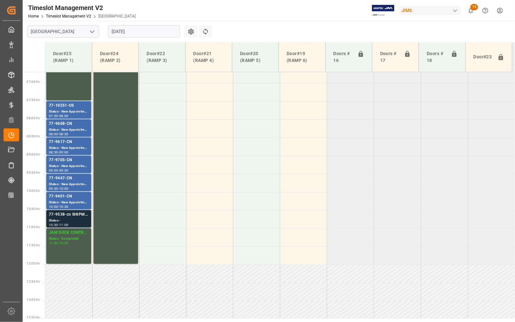
scroll to position [218, 0]
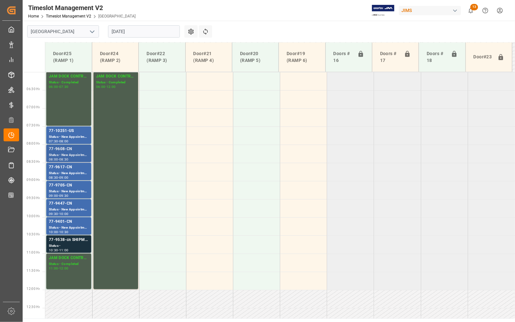
click at [70, 148] on div "77-9608-CN" at bounding box center [69, 149] width 40 height 6
click at [70, 132] on div "77-10251-US" at bounding box center [69, 131] width 40 height 6
click at [69, 166] on div "77-9617-CN" at bounding box center [69, 167] width 40 height 6
click at [70, 183] on div "77-9705-CN" at bounding box center [69, 185] width 40 height 6
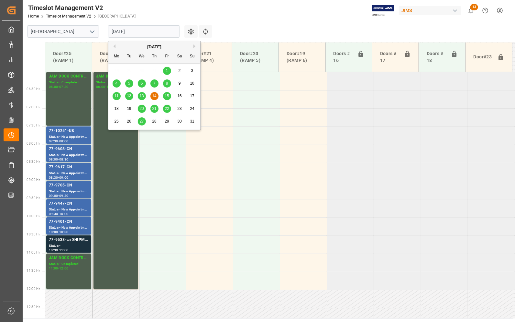
click at [130, 33] on input "[DATE]" at bounding box center [144, 31] width 72 height 12
click at [166, 95] on span "15" at bounding box center [167, 96] width 4 height 5
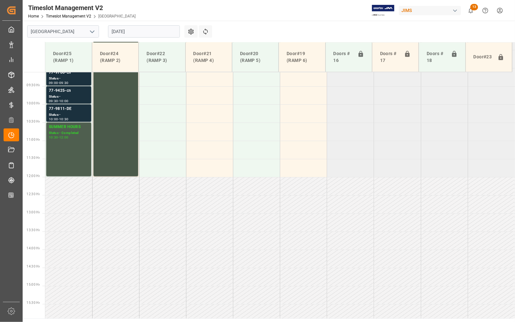
scroll to position [259, 0]
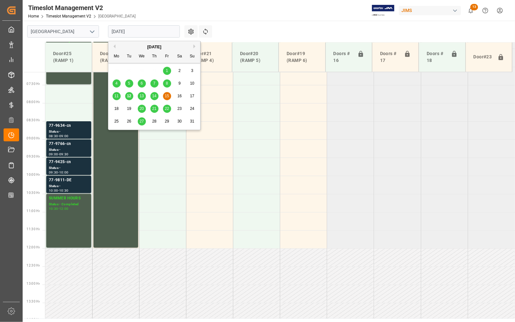
click at [120, 33] on input "[DATE]" at bounding box center [144, 31] width 72 height 12
click at [140, 108] on span "20" at bounding box center [142, 108] width 4 height 5
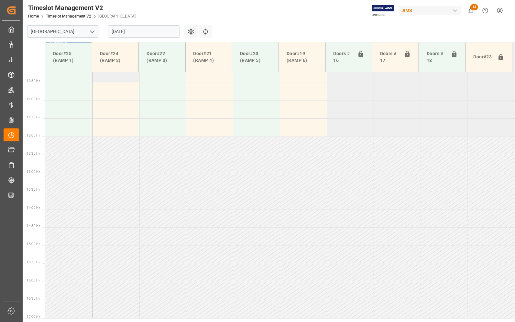
scroll to position [300, 0]
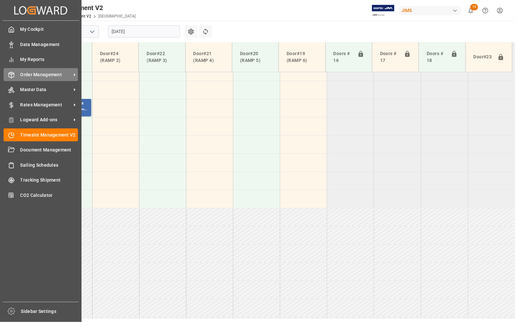
click at [35, 73] on span "Order Management" at bounding box center [45, 74] width 51 height 7
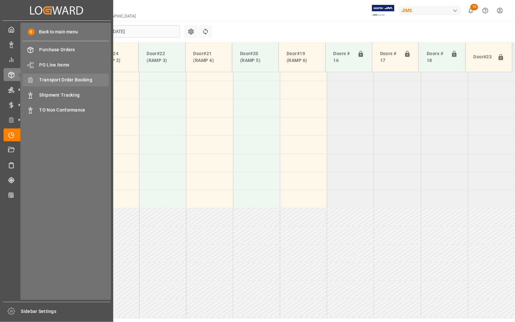
click at [57, 80] on span "Transport Order Booking" at bounding box center [75, 79] width 70 height 7
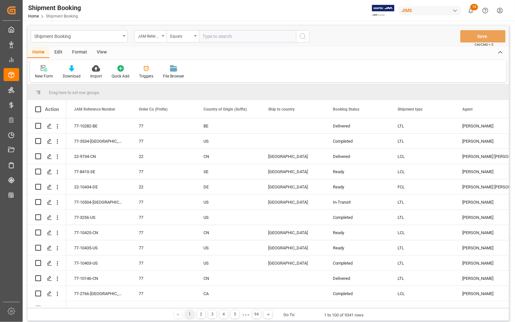
click at [235, 36] on input "text" at bounding box center [247, 36] width 97 height 12
type input "22-8378-[GEOGRAPHIC_DATA]"
click at [303, 36] on icon "search button" at bounding box center [303, 36] width 8 height 8
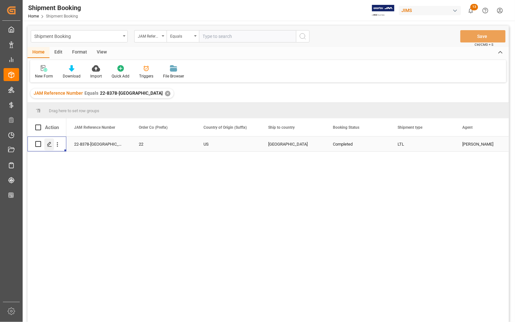
click at [48, 145] on polygon "Press SPACE to select this row." at bounding box center [49, 143] width 3 height 3
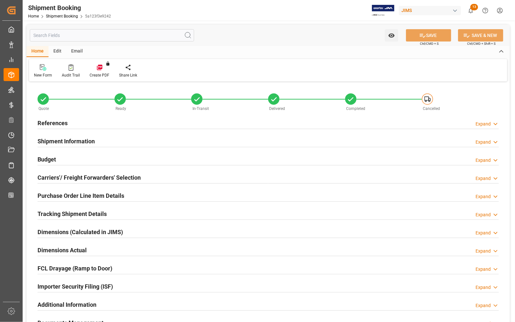
type input "0"
type input "110250"
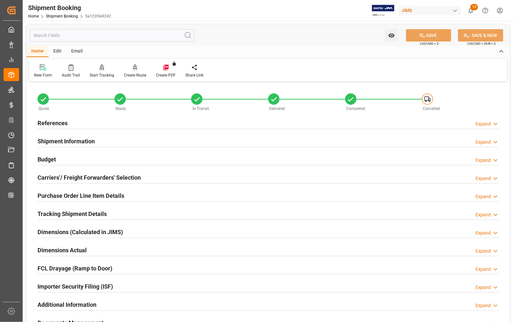
click at [48, 160] on h2 "Budget" at bounding box center [47, 159] width 18 height 9
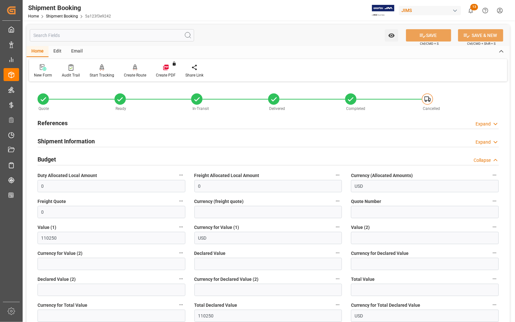
click at [47, 122] on h2 "References" at bounding box center [53, 123] width 30 height 9
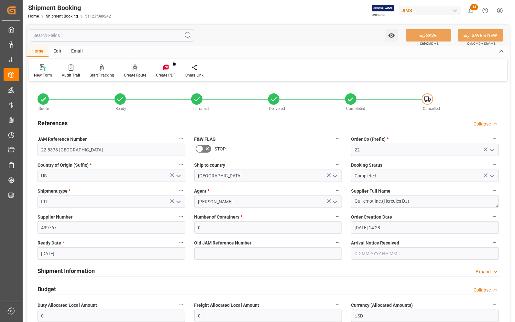
click at [133, 73] on div "Create Route" at bounding box center [135, 75] width 22 height 6
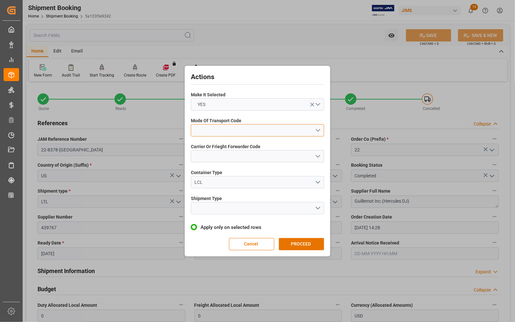
click at [207, 131] on button "open menu" at bounding box center [257, 130] width 133 height 12
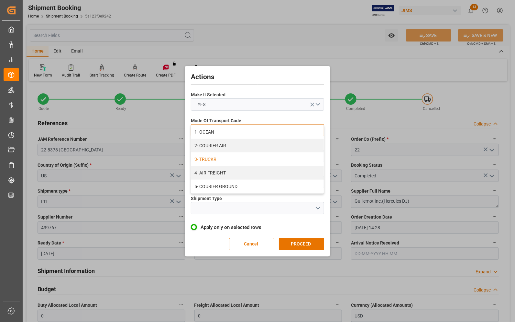
click at [206, 159] on div "3- TRUCKR" at bounding box center [257, 159] width 133 height 14
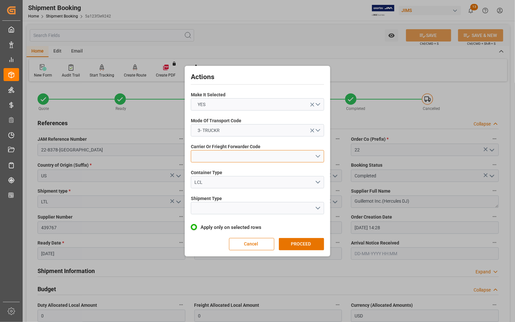
click at [206, 157] on button "open menu" at bounding box center [257, 156] width 133 height 12
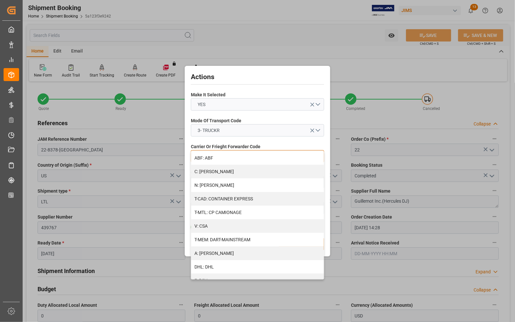
drag, startPoint x: 322, startPoint y: 161, endPoint x: 325, endPoint y: 235, distance: 73.9
click at [325, 235] on div "Actions Make It Selected YES Mode Of Transport Code 3- TRUCKR Carrier Or Friegh…" at bounding box center [258, 160] width 142 height 187
click at [228, 128] on button "3- TRUCKR" at bounding box center [257, 130] width 133 height 12
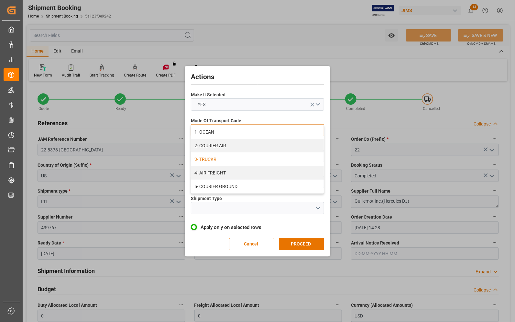
click at [221, 164] on div "3- TRUCKR" at bounding box center [257, 159] width 133 height 14
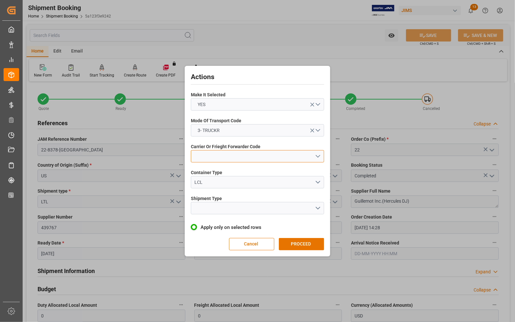
click at [221, 159] on button "open menu" at bounding box center [257, 156] width 133 height 12
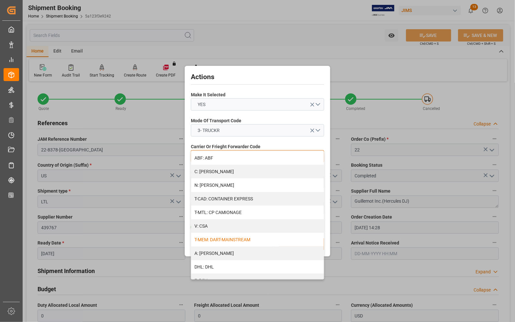
drag, startPoint x: 322, startPoint y: 170, endPoint x: 315, endPoint y: 237, distance: 67.3
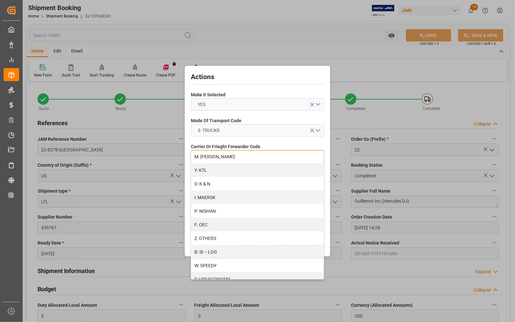
scroll to position [341, 0]
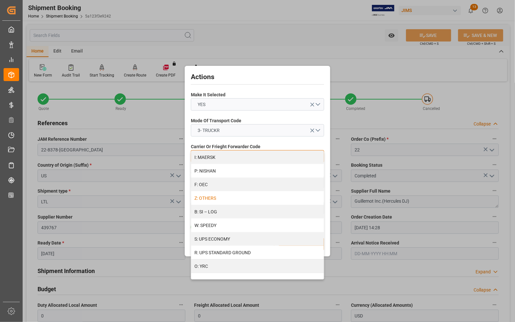
click at [208, 201] on div "Z: OTHERS" at bounding box center [257, 198] width 133 height 14
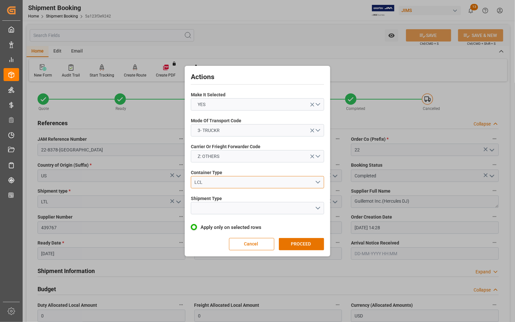
click at [318, 181] on button "LCL" at bounding box center [257, 182] width 133 height 12
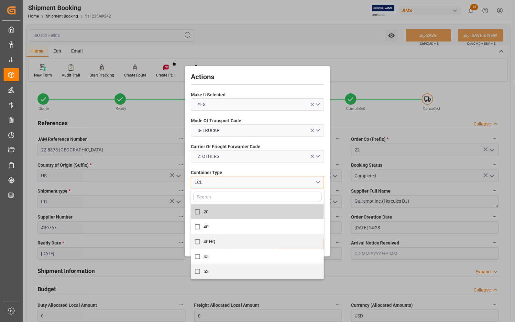
click at [220, 182] on div "LCL" at bounding box center [255, 182] width 120 height 7
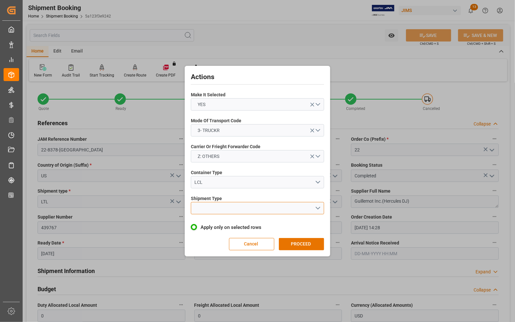
click at [215, 209] on button "open menu" at bounding box center [257, 208] width 133 height 12
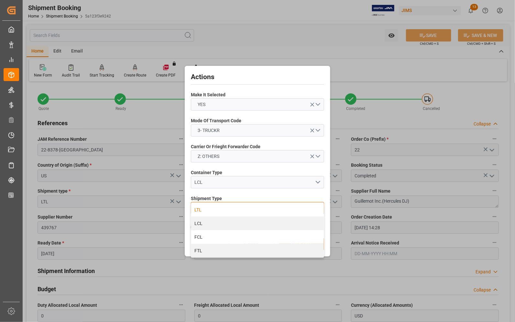
click at [213, 210] on div "LTL" at bounding box center [257, 210] width 133 height 14
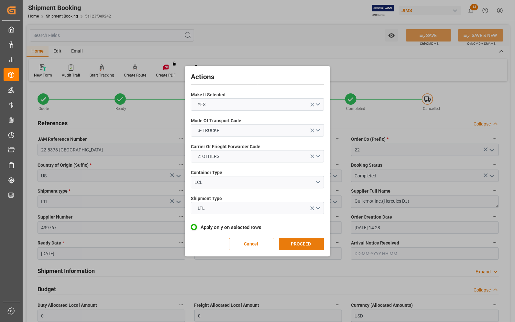
click at [300, 243] on button "PROCEED" at bounding box center [301, 244] width 45 height 12
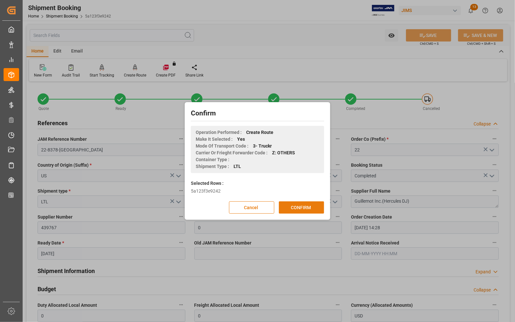
click at [299, 208] on button "CONFIRM" at bounding box center [301, 207] width 45 height 12
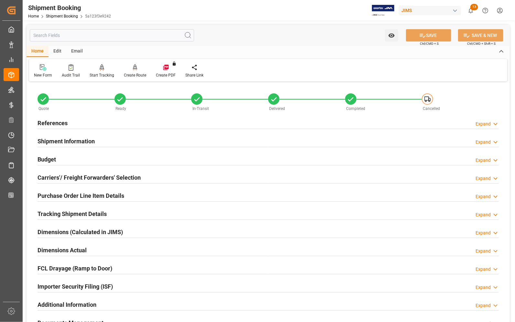
click at [48, 176] on h2 "Carriers'/ Freight Forwarders' Selection" at bounding box center [89, 177] width 103 height 9
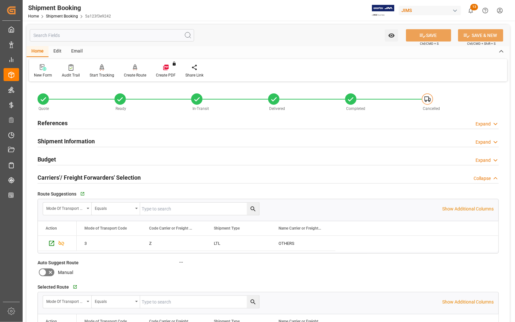
click at [48, 176] on h2 "Carriers'/ Freight Forwarders' Selection" at bounding box center [89, 177] width 103 height 9
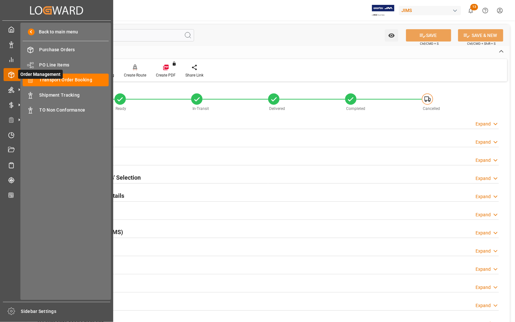
click at [41, 78] on span "Order Management" at bounding box center [40, 74] width 45 height 9
click at [70, 81] on span "Transport Order Booking" at bounding box center [75, 79] width 70 height 7
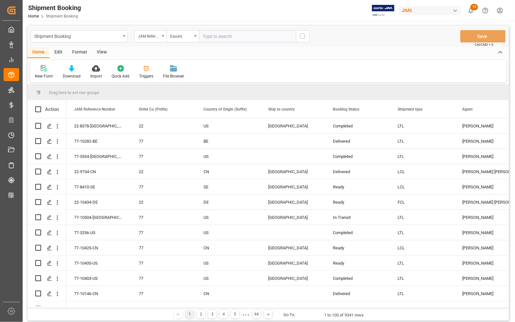
click at [219, 36] on input "text" at bounding box center [247, 36] width 97 height 12
type input "22-8297-[GEOGRAPHIC_DATA]"
click at [303, 35] on icon "search button" at bounding box center [303, 36] width 8 height 8
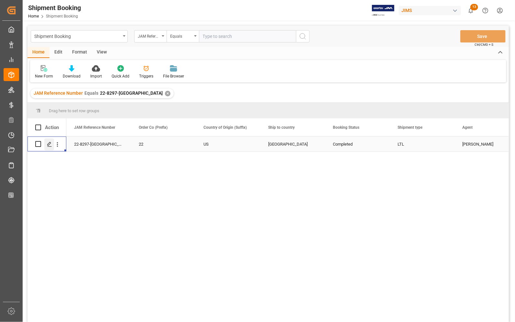
click at [50, 140] on div "Press SPACE to select this row." at bounding box center [49, 144] width 10 height 12
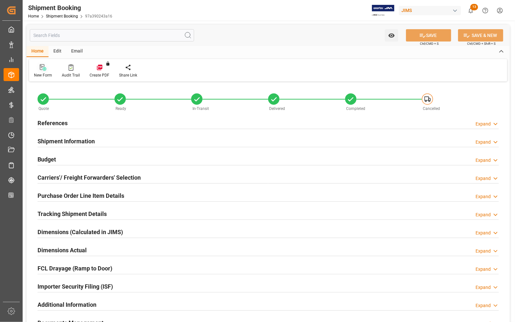
type input "0"
type input "[DATE] 21:49"
type input "[DATE]"
click at [44, 120] on h2 "References" at bounding box center [53, 123] width 30 height 9
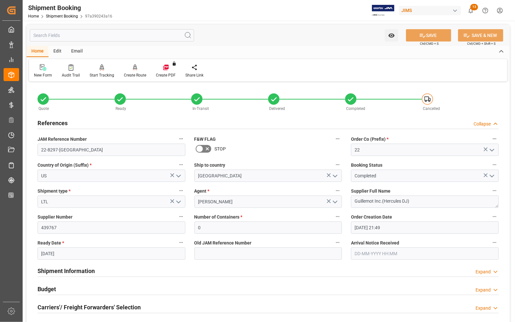
click at [46, 121] on h2 "References" at bounding box center [53, 123] width 30 height 9
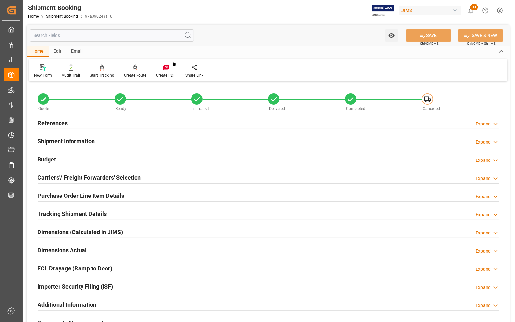
click at [50, 156] on h2 "Budget" at bounding box center [47, 159] width 18 height 9
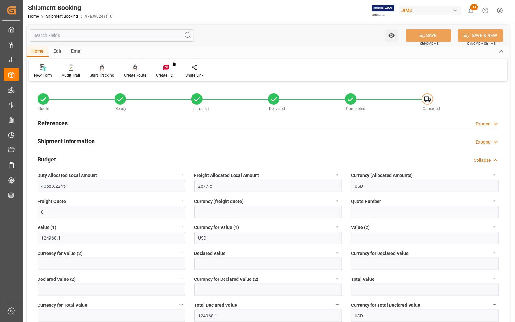
click at [134, 74] on div "Create Route" at bounding box center [135, 75] width 22 height 6
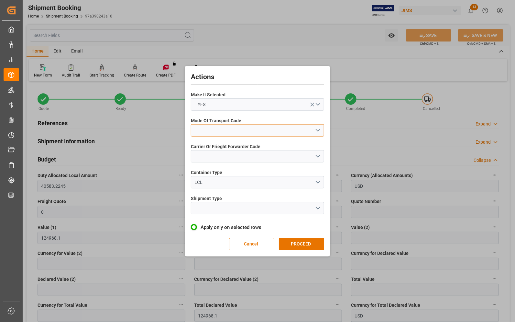
click at [217, 126] on button "open menu" at bounding box center [257, 130] width 133 height 12
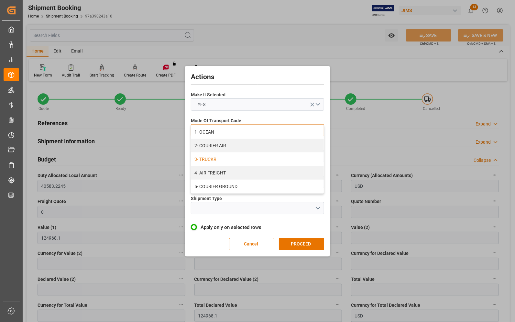
click at [213, 160] on div "3- TRUCKR" at bounding box center [257, 159] width 133 height 14
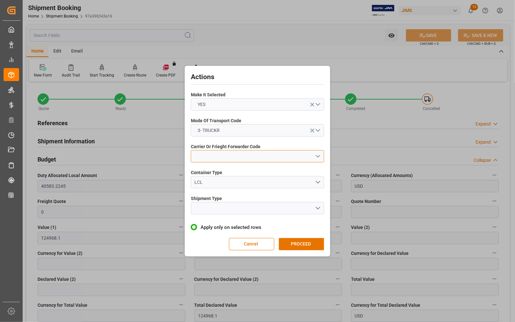
click at [203, 158] on button "open menu" at bounding box center [257, 156] width 133 height 12
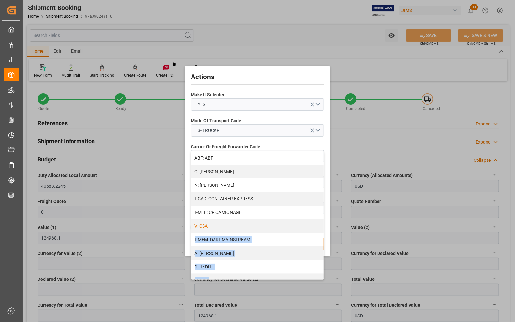
drag, startPoint x: 324, startPoint y: 172, endPoint x: 321, endPoint y: 228, distance: 56.8
click at [321, 229] on div "ABF: ABF C: CH ROBINSON N: CH ROBINSON T-CAD: CONTAINER EXPRESS T-MTL: CP CAMIO…" at bounding box center [257, 215] width 133 height 129
drag, startPoint x: 322, startPoint y: 180, endPoint x: 318, endPoint y: 252, distance: 72.0
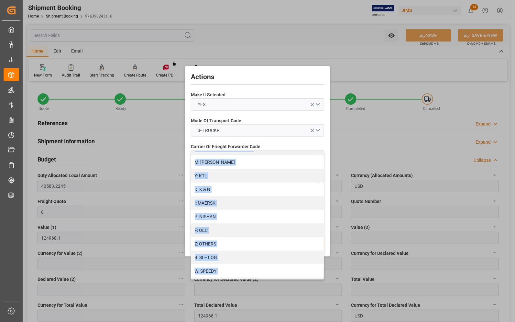
scroll to position [304, 0]
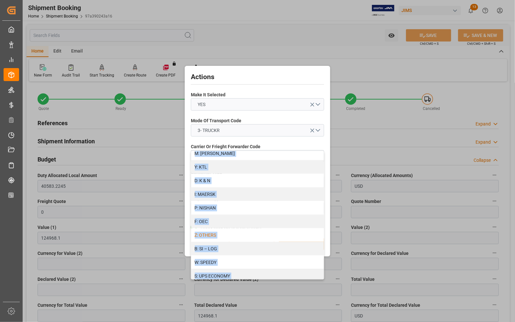
click at [205, 236] on div "Z: OTHERS" at bounding box center [257, 235] width 133 height 14
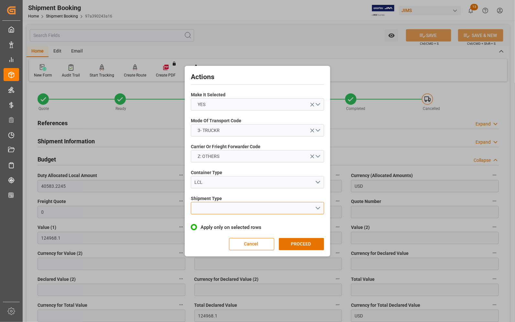
click at [200, 207] on button "open menu" at bounding box center [257, 208] width 133 height 12
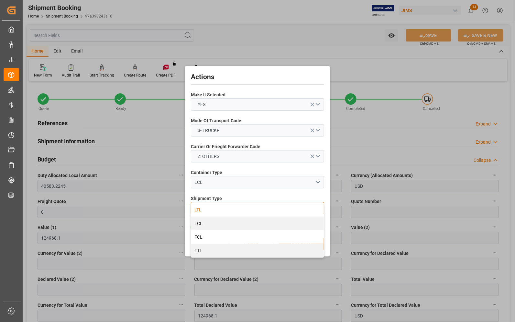
click at [198, 208] on div "LTL" at bounding box center [257, 210] width 133 height 14
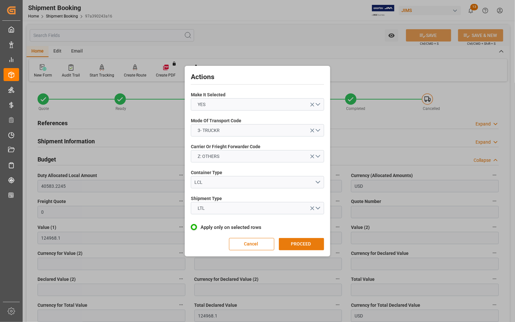
click at [287, 243] on button "PROCEED" at bounding box center [301, 244] width 45 height 12
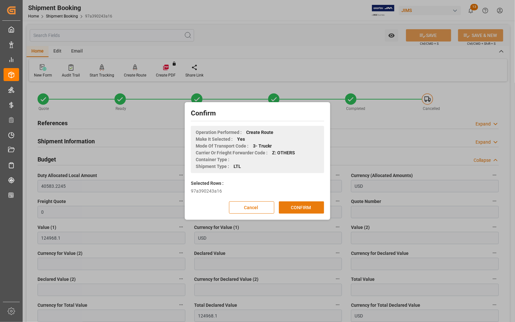
click at [300, 210] on button "CONFIRM" at bounding box center [301, 207] width 45 height 12
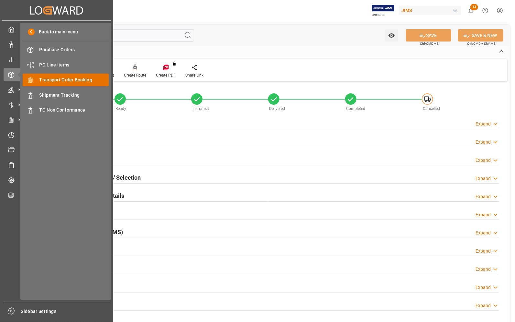
click at [67, 80] on span "Transport Order Booking" at bounding box center [75, 79] width 70 height 7
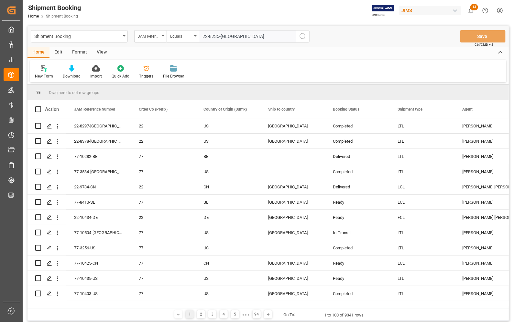
type input "22-8235-[GEOGRAPHIC_DATA]"
click at [302, 36] on icon "search button" at bounding box center [303, 36] width 8 height 8
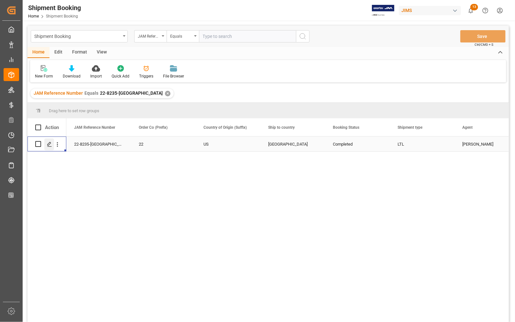
click at [49, 142] on icon "Press SPACE to select this row." at bounding box center [49, 144] width 5 height 5
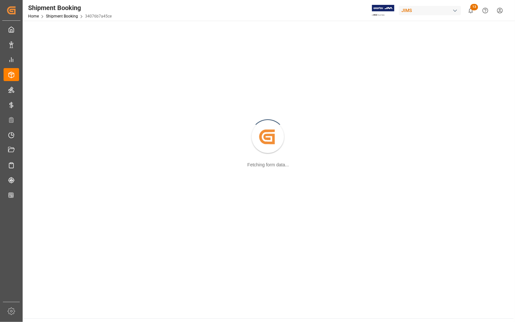
click at [49, 141] on div "Created by potrace 1.15, written by [PERSON_NAME] [DATE]-[DATE] Fetching form d…" at bounding box center [269, 137] width 484 height 225
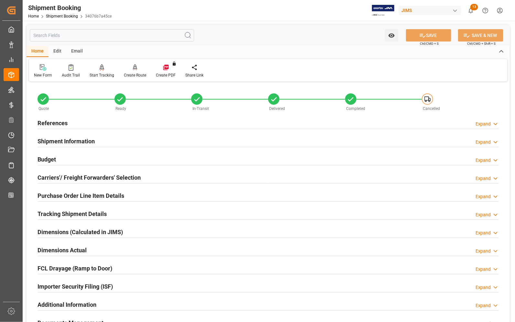
click at [46, 120] on h2 "References" at bounding box center [53, 123] width 30 height 9
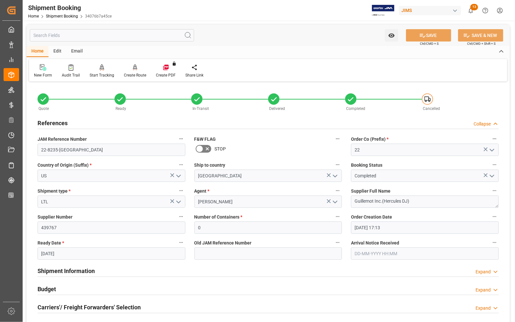
click at [46, 120] on h2 "References" at bounding box center [53, 123] width 30 height 9
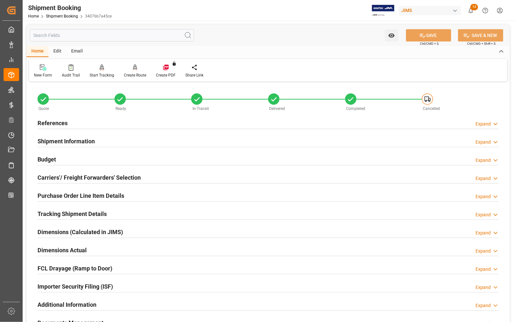
click at [48, 156] on h2 "Budget" at bounding box center [47, 159] width 18 height 9
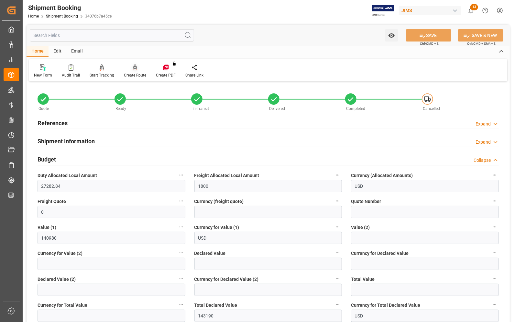
click at [136, 74] on div "Create Route" at bounding box center [135, 75] width 22 height 6
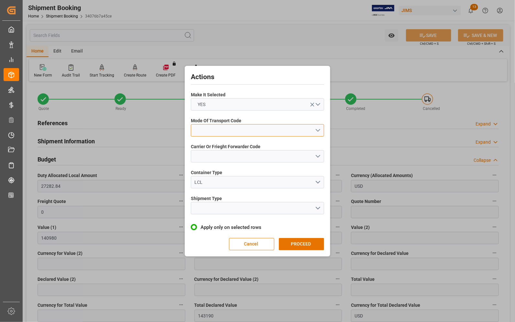
click at [227, 127] on button "open menu" at bounding box center [257, 130] width 133 height 12
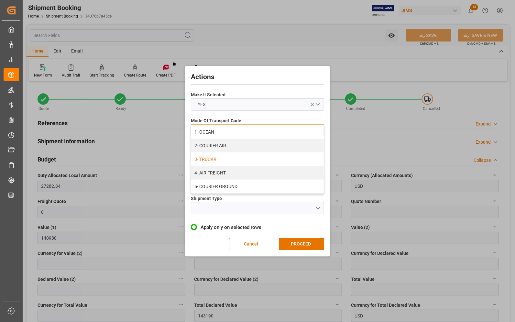
click at [215, 158] on div "3- TRUCKR" at bounding box center [257, 159] width 133 height 14
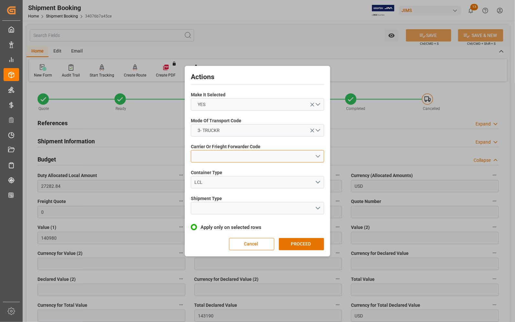
click at [215, 158] on button "open menu" at bounding box center [257, 156] width 133 height 12
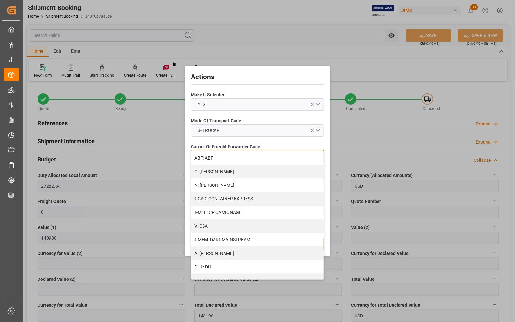
drag, startPoint x: 322, startPoint y: 168, endPoint x: 334, endPoint y: 238, distance: 70.6
click at [334, 238] on div "Actions Make It Selected YES Mode Of Transport Code 3- TRUCKR Carrier Or Friegh…" at bounding box center [257, 161] width 515 height 322
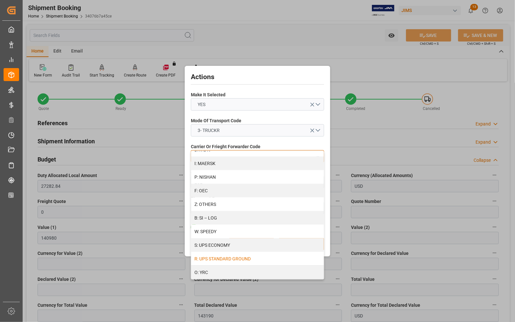
scroll to position [336, 0]
click at [208, 204] on div "Z: OTHERS" at bounding box center [257, 203] width 133 height 14
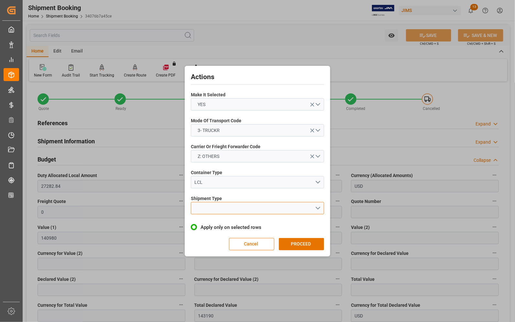
click at [205, 208] on button "open menu" at bounding box center [257, 208] width 133 height 12
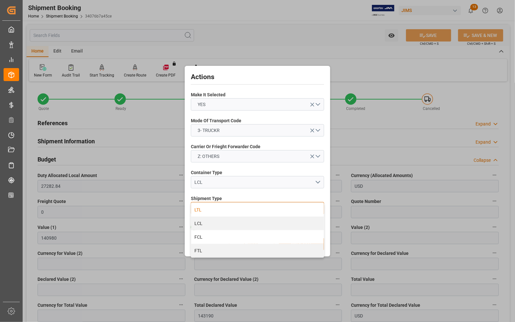
click at [206, 210] on div "LTL" at bounding box center [257, 210] width 133 height 14
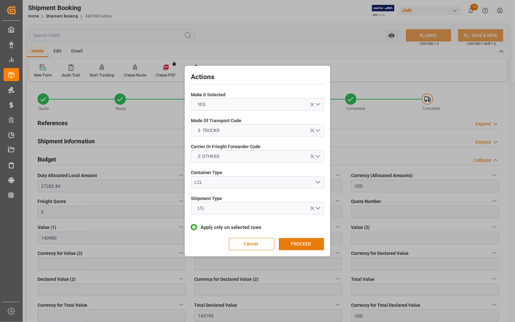
click at [295, 242] on button "PROCEED" at bounding box center [301, 244] width 45 height 12
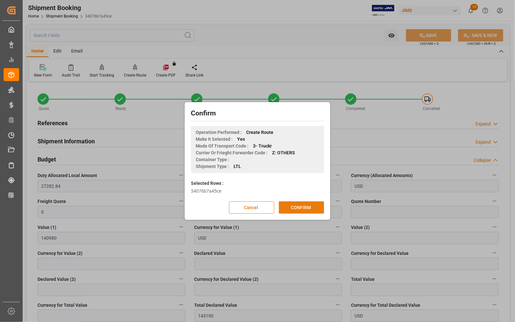
click at [293, 208] on button "CONFIRM" at bounding box center [301, 207] width 45 height 12
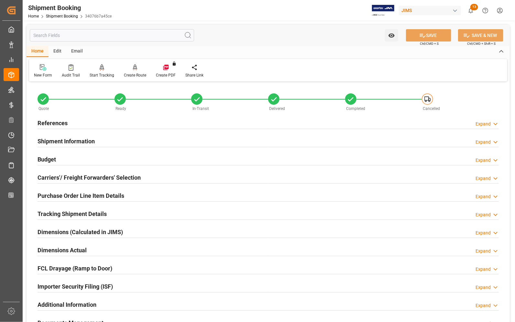
click at [266, 22] on div "Watch Option SAVE Ctrl/CMD + S SAVE & NEW Ctrl/CMD + Shift + S Home Edit Email …" at bounding box center [269, 217] width 492 height 392
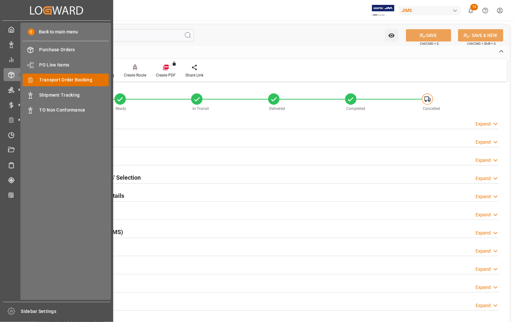
click at [44, 81] on span "Transport Order Booking" at bounding box center [75, 79] width 70 height 7
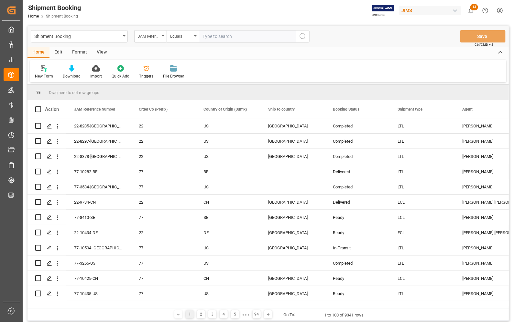
click at [225, 38] on input "text" at bounding box center [247, 36] width 97 height 12
type input "77-9092-CN"
click at [303, 35] on icon "search button" at bounding box center [303, 36] width 8 height 8
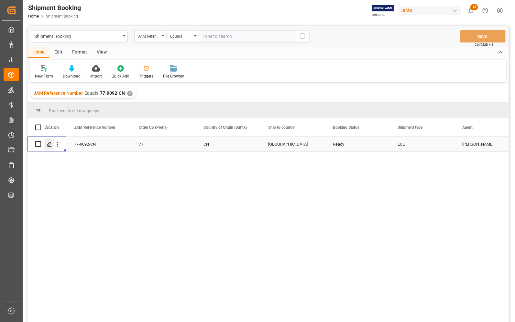
click at [49, 143] on icon "Press SPACE to select this row." at bounding box center [49, 144] width 5 height 5
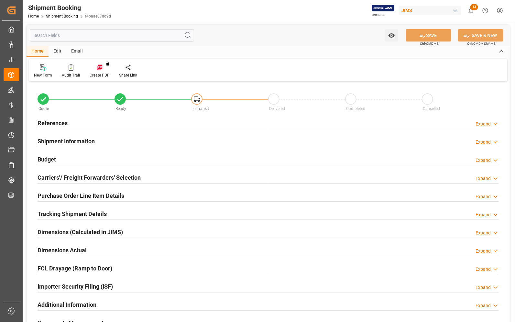
type input "0"
type input "[DATE]"
click at [47, 120] on h2 "References" at bounding box center [53, 123] width 30 height 9
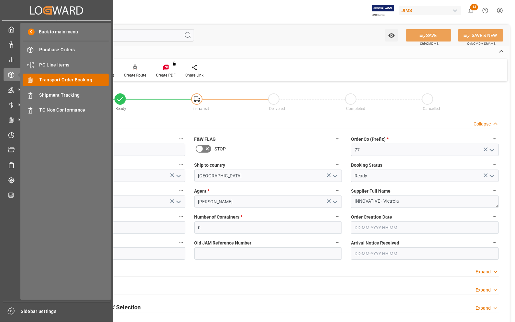
click at [46, 78] on span "Transport Order Booking" at bounding box center [75, 79] width 70 height 7
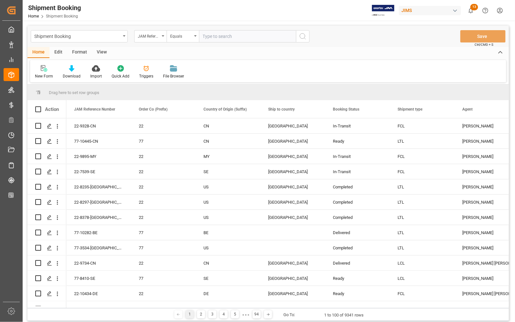
click at [222, 35] on input "text" at bounding box center [247, 36] width 97 height 12
type input "77-10085-CN"
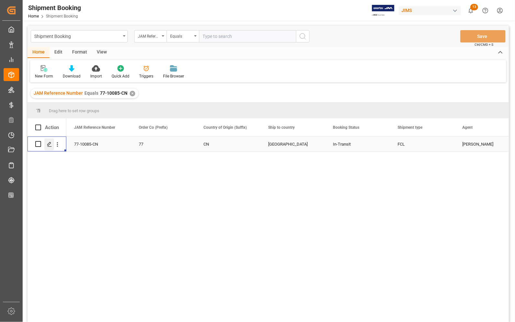
click at [48, 143] on icon "Press SPACE to select this row." at bounding box center [49, 144] width 5 height 5
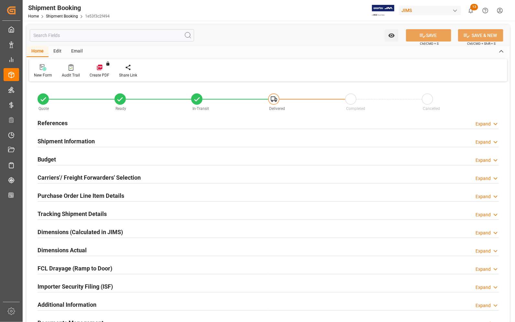
type input "0"
type input "2628.8847"
type input "3700"
type input "63304"
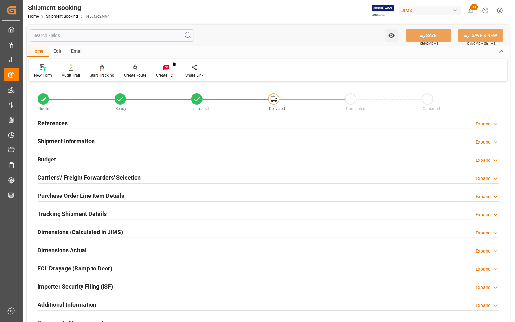
click at [53, 156] on h2 "Budget" at bounding box center [47, 159] width 18 height 9
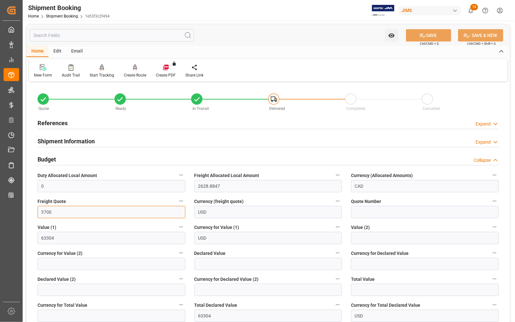
click at [55, 213] on input "3700" at bounding box center [112, 212] width 148 height 12
drag, startPoint x: 52, startPoint y: 213, endPoint x: 20, endPoint y: 206, distance: 33.2
click at [22, 206] on div "Created by potrace 1.15, written by [PERSON_NAME] [DATE]-[DATE] Created by potr…" at bounding box center [257, 161] width 515 height 322
type input "3400"
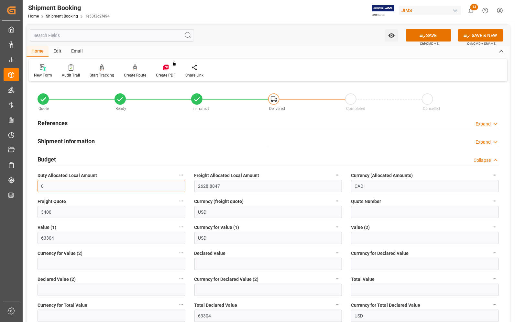
click at [132, 188] on input "0" at bounding box center [112, 186] width 148 height 12
click at [142, 147] on div "Shipment Information Expand" at bounding box center [268, 141] width 471 height 18
click at [433, 33] on button "SAVE" at bounding box center [428, 35] width 45 height 12
